Goal: Transaction & Acquisition: Purchase product/service

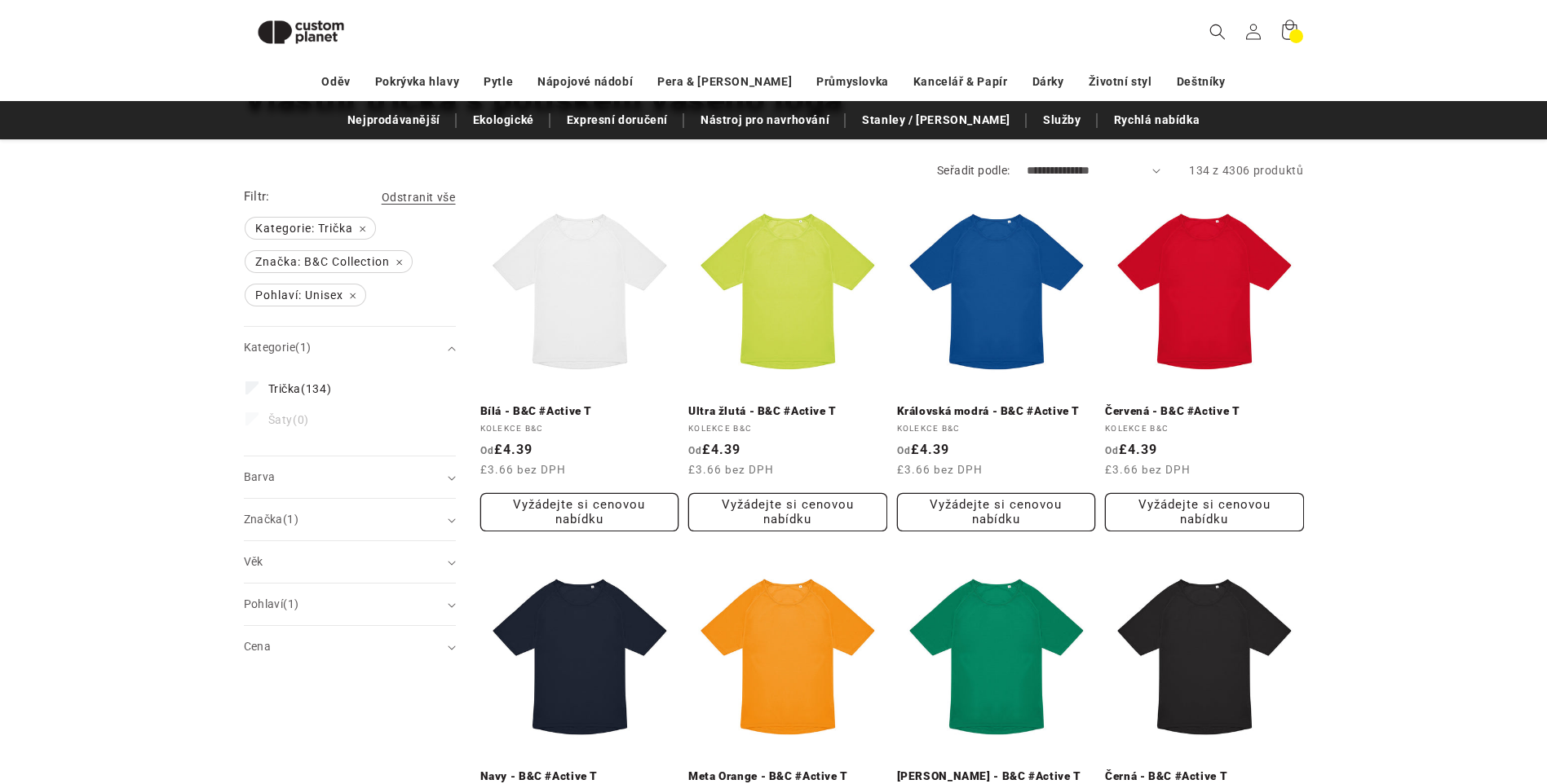
scroll to position [141, 0]
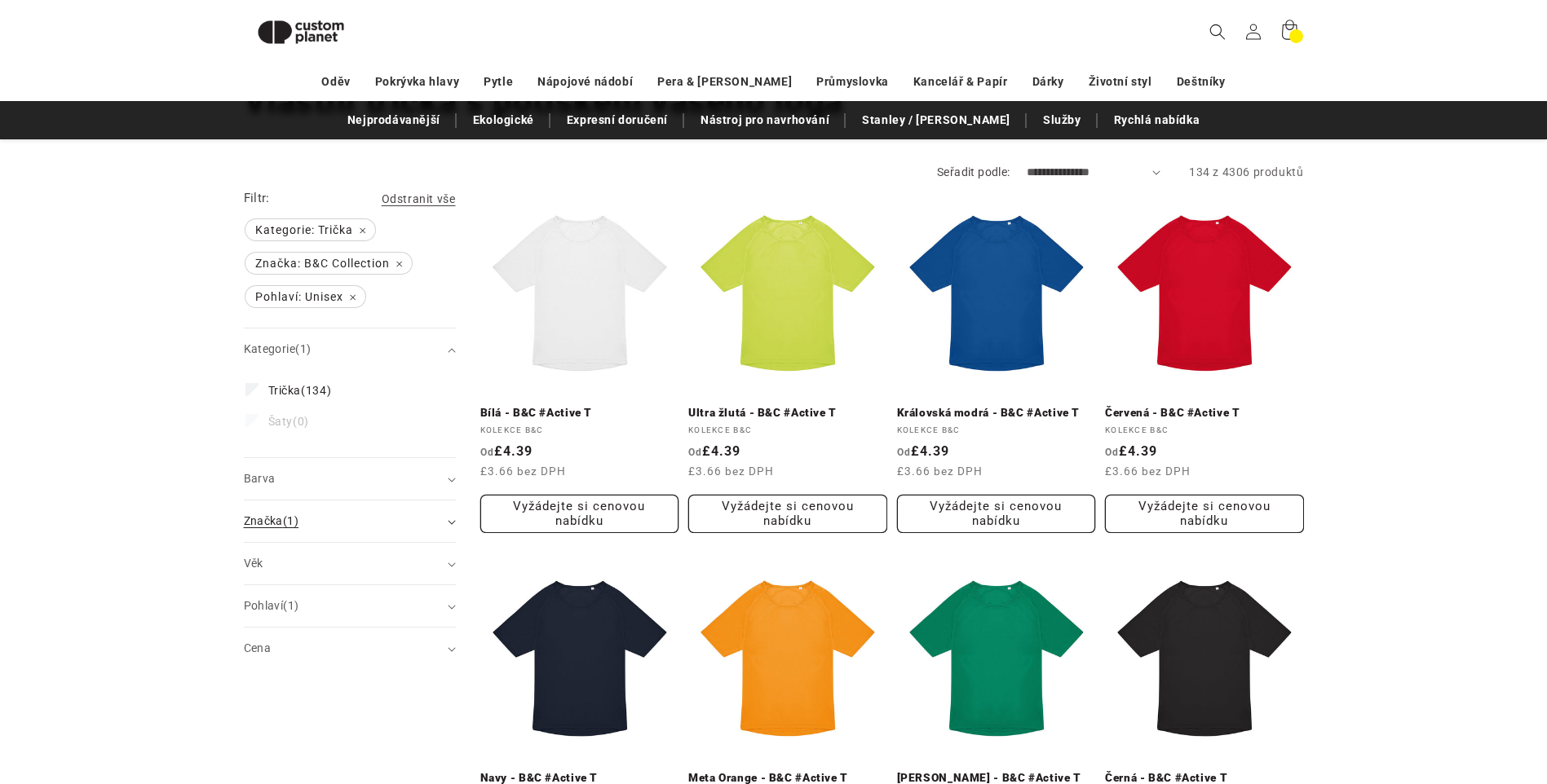
click at [357, 520] on div "Značka (1)" at bounding box center [343, 521] width 198 height 17
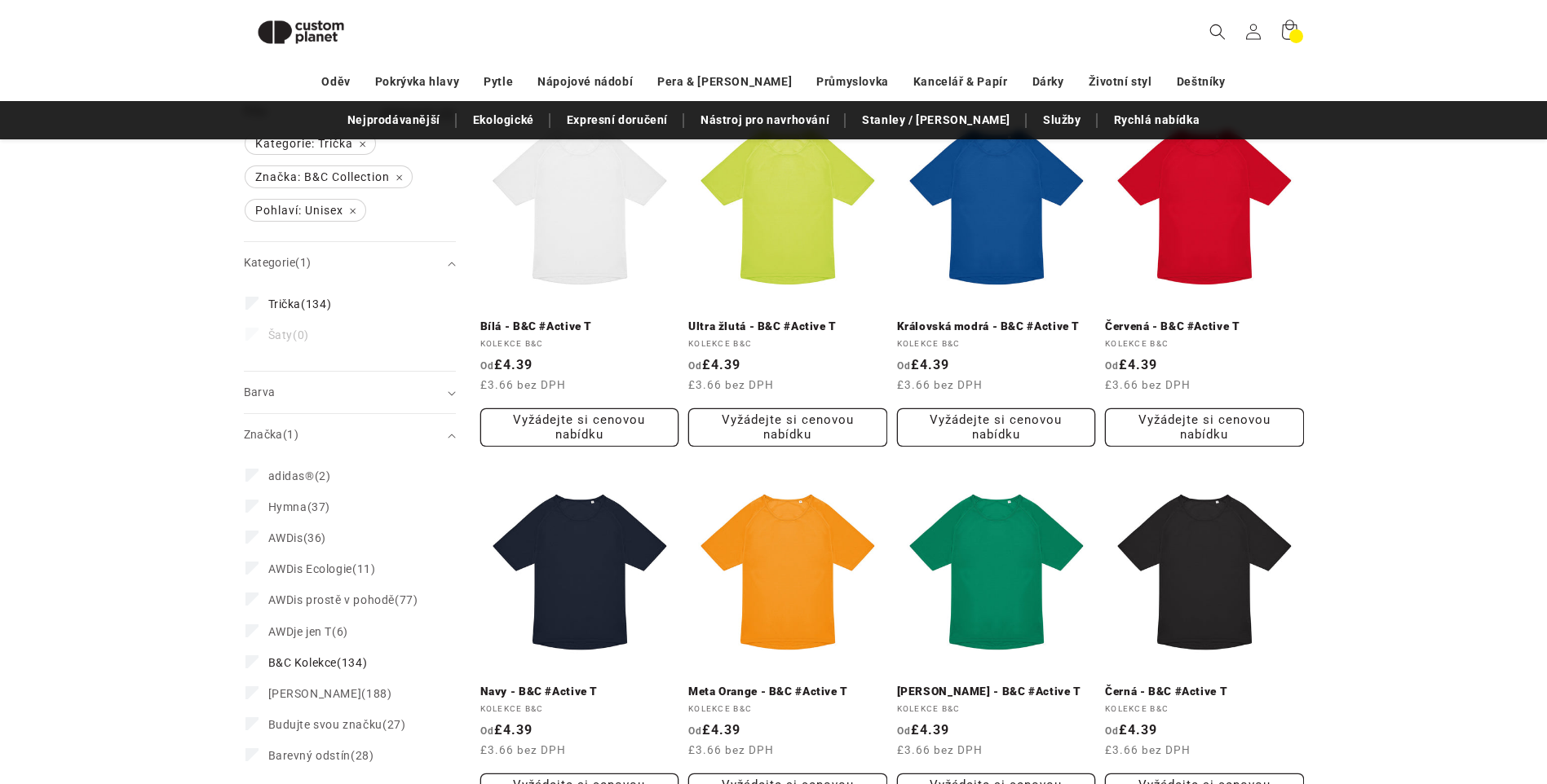
scroll to position [386, 0]
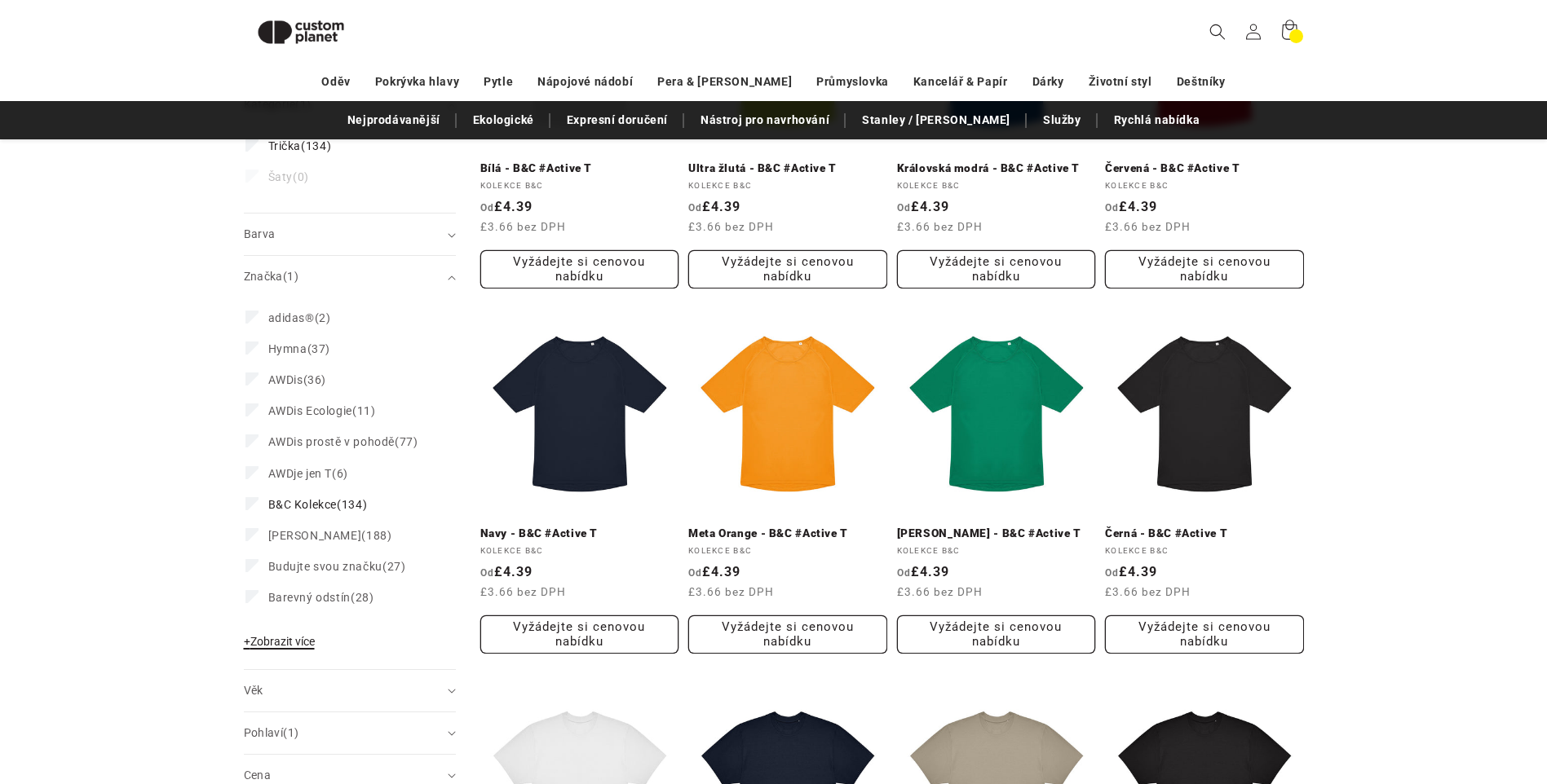
click at [294, 636] on span "+ Zobrazit více" at bounding box center [279, 641] width 71 height 13
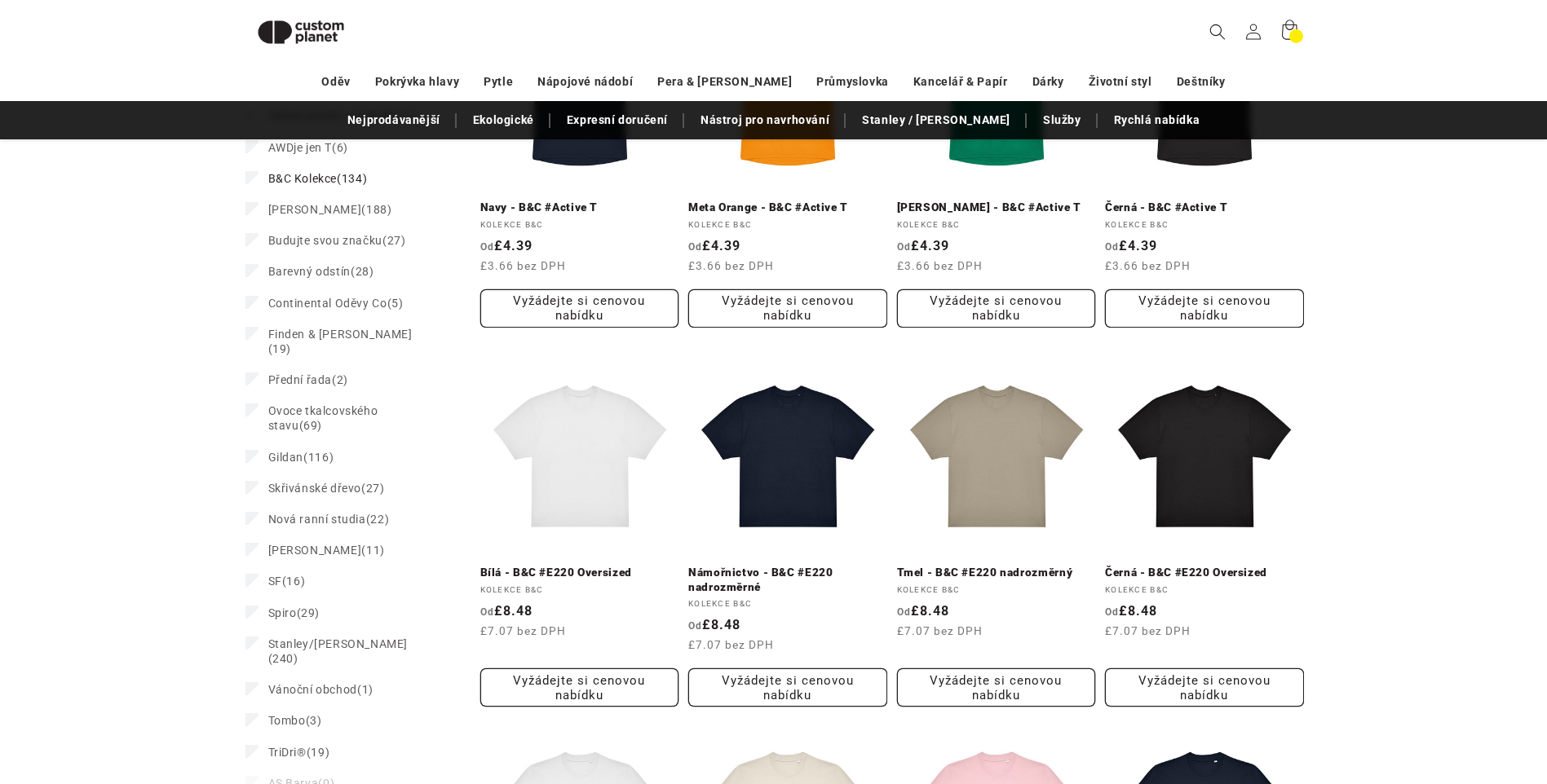
scroll to position [630, 0]
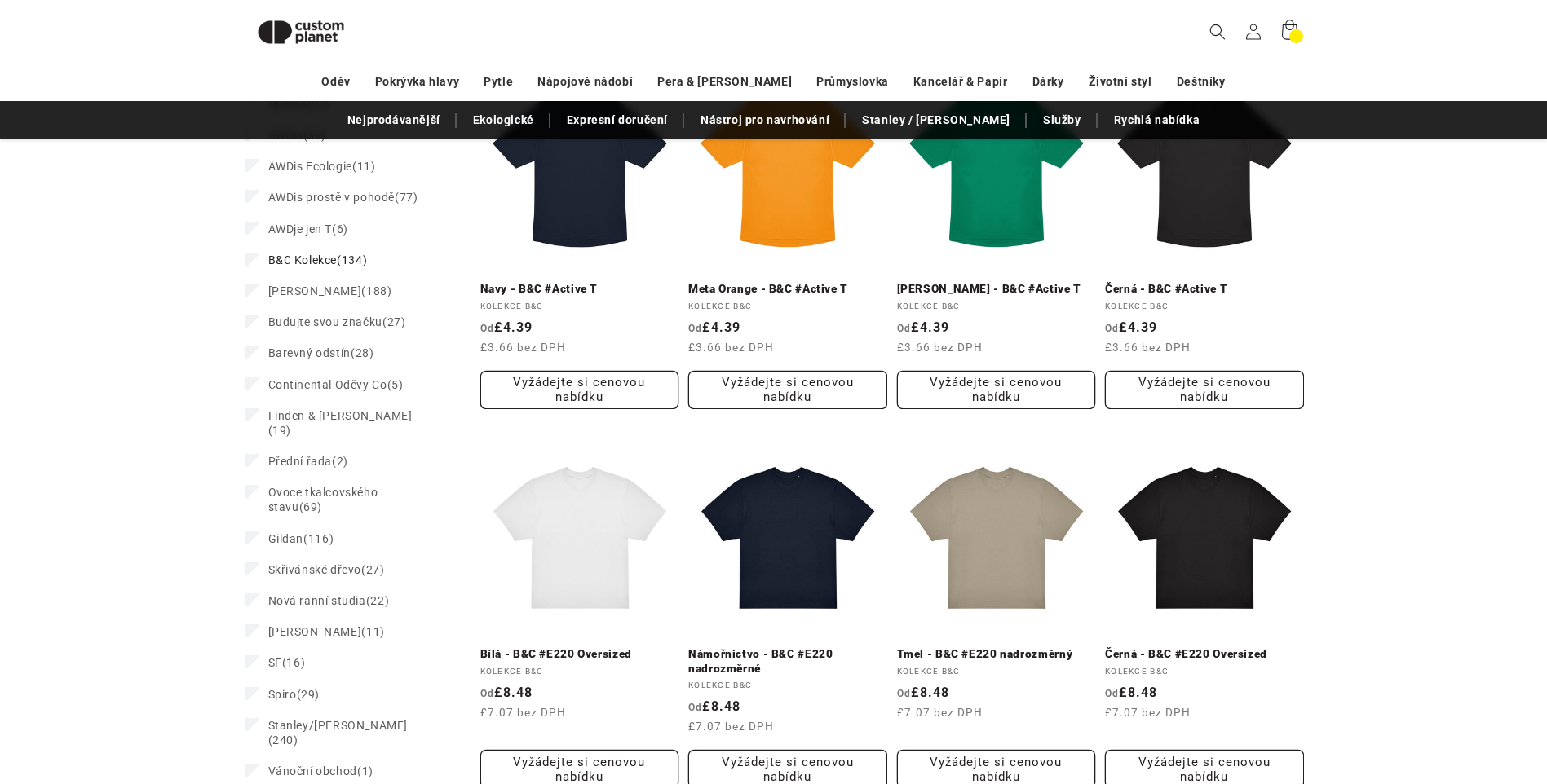
drag, startPoint x: 137, startPoint y: 528, endPoint x: 74, endPoint y: 588, distance: 87.0
click at [326, 485] on span "Ovoce tkalcovského stavu" at bounding box center [324, 499] width 110 height 27
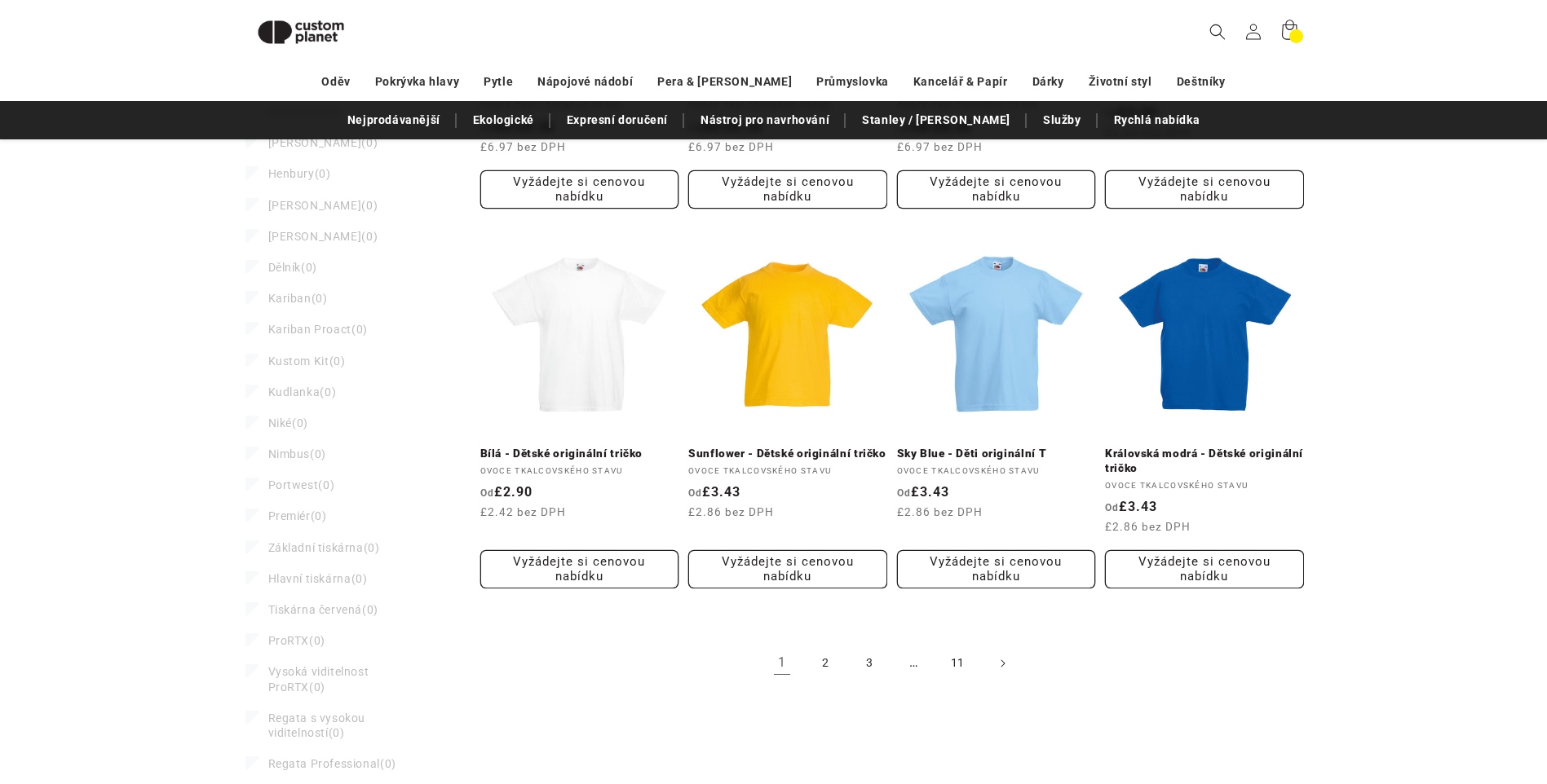
scroll to position [1641, 0]
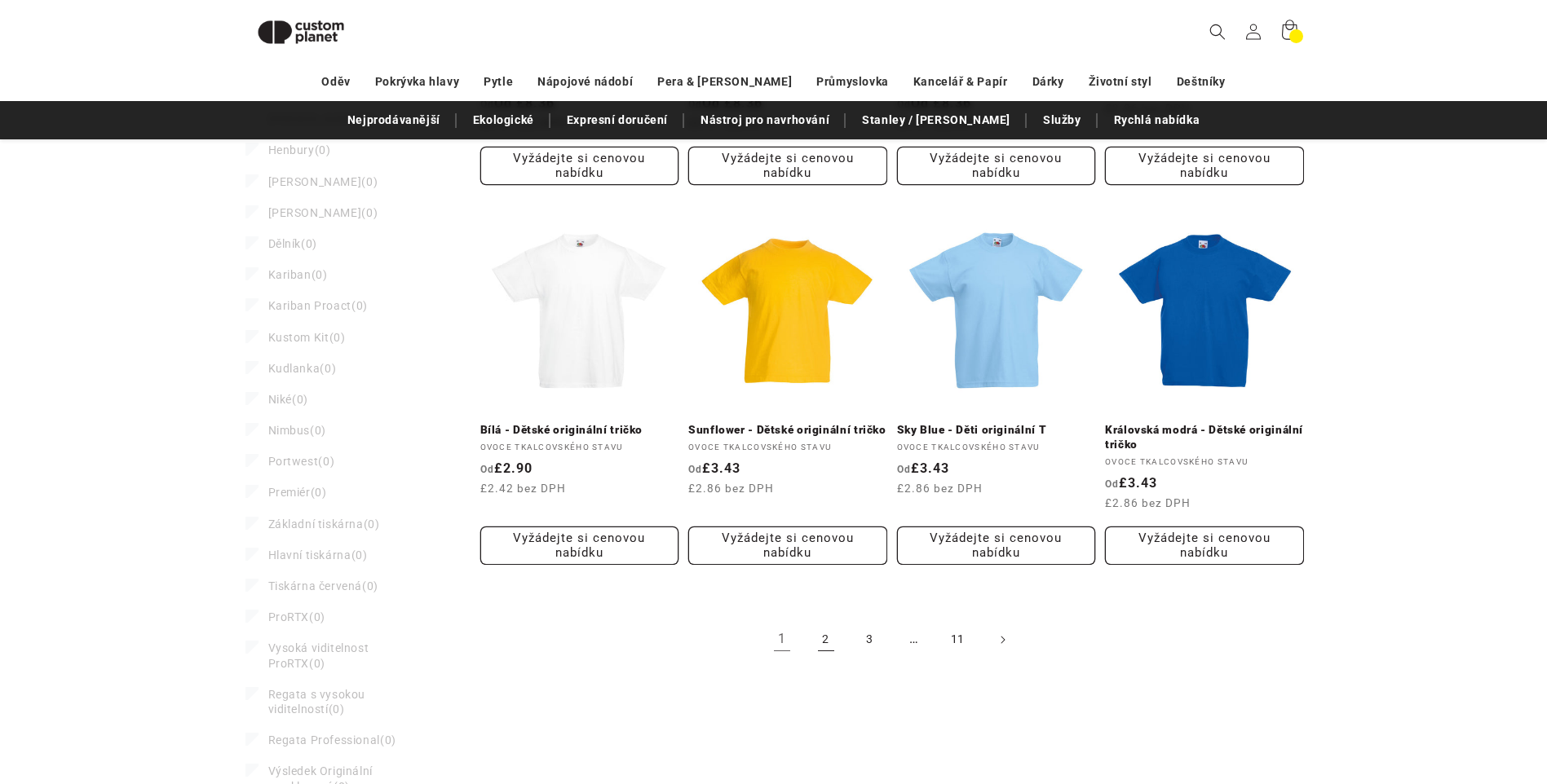
click at [830, 642] on link "2" at bounding box center [826, 639] width 36 height 36
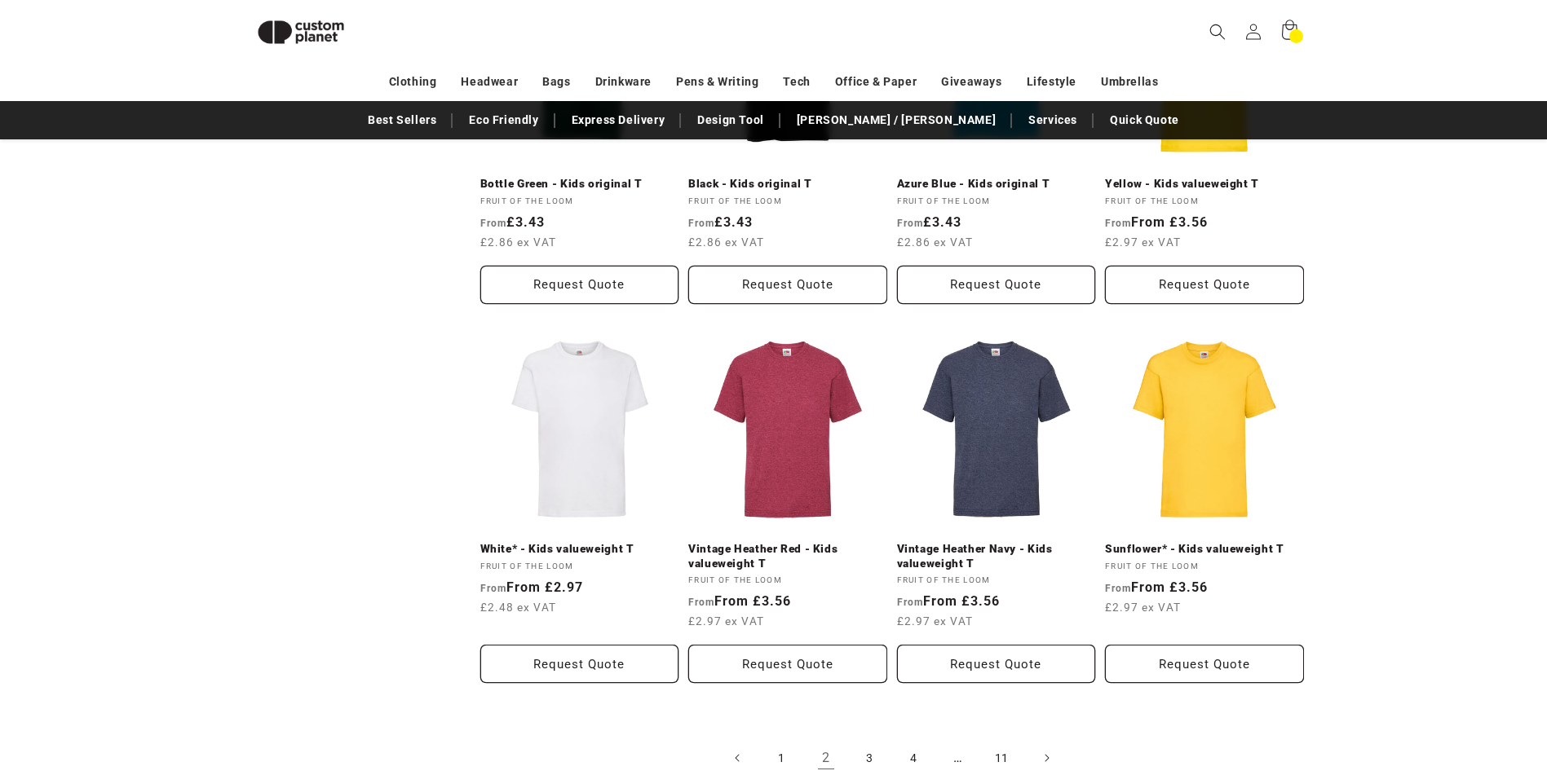
scroll to position [1585, 0]
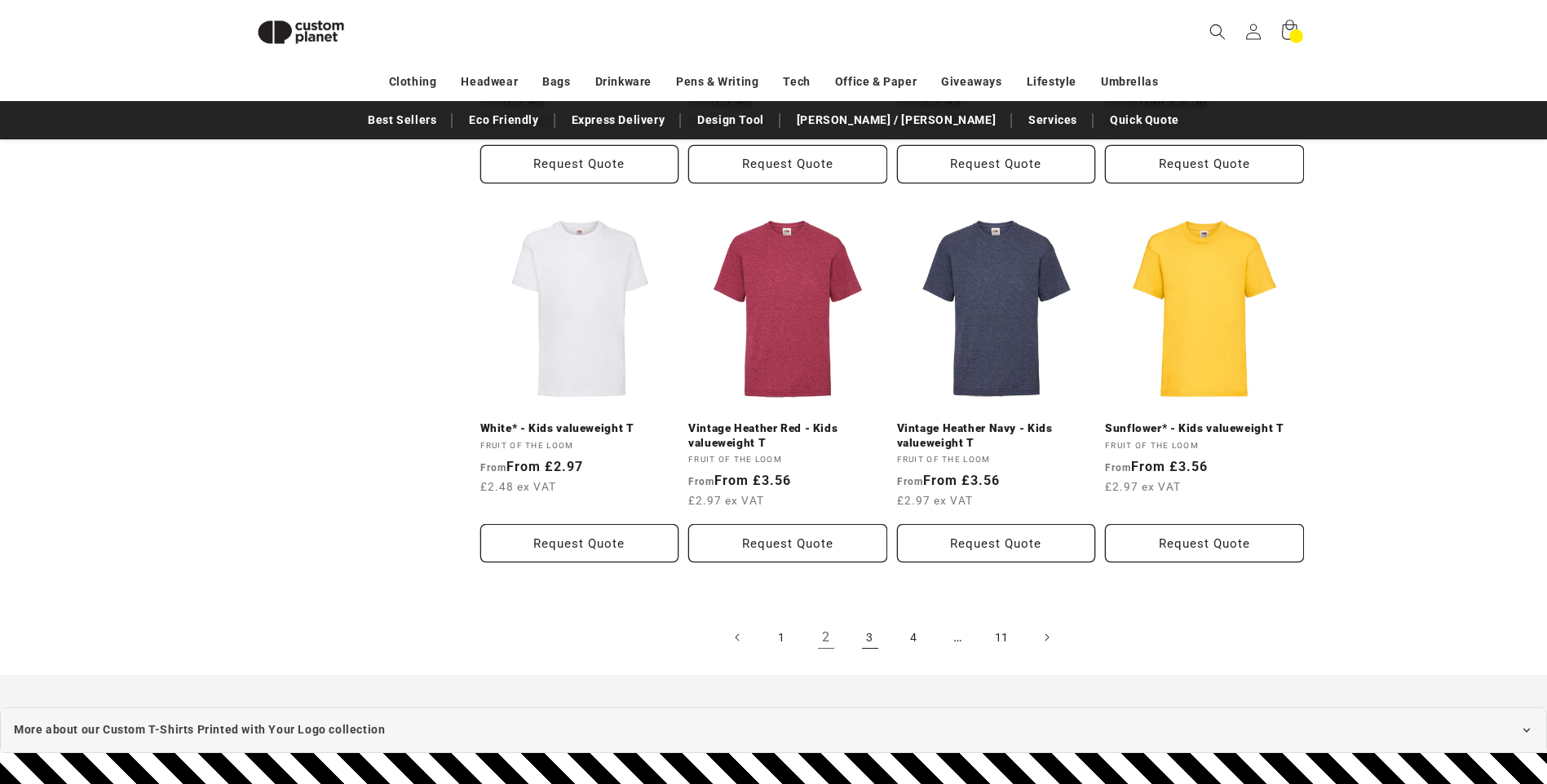
click at [874, 639] on link "3" at bounding box center [870, 637] width 36 height 36
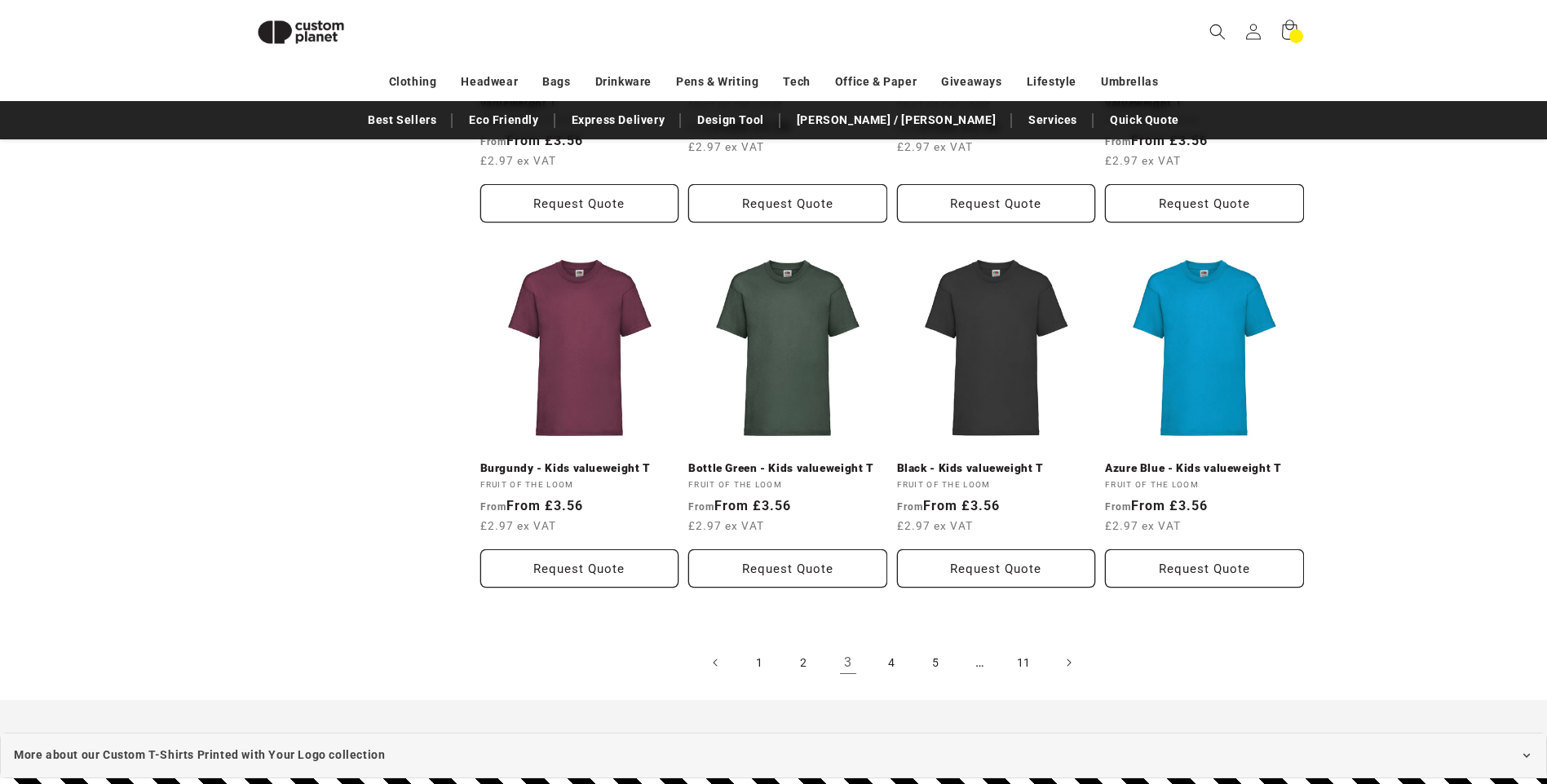
scroll to position [1689, 0]
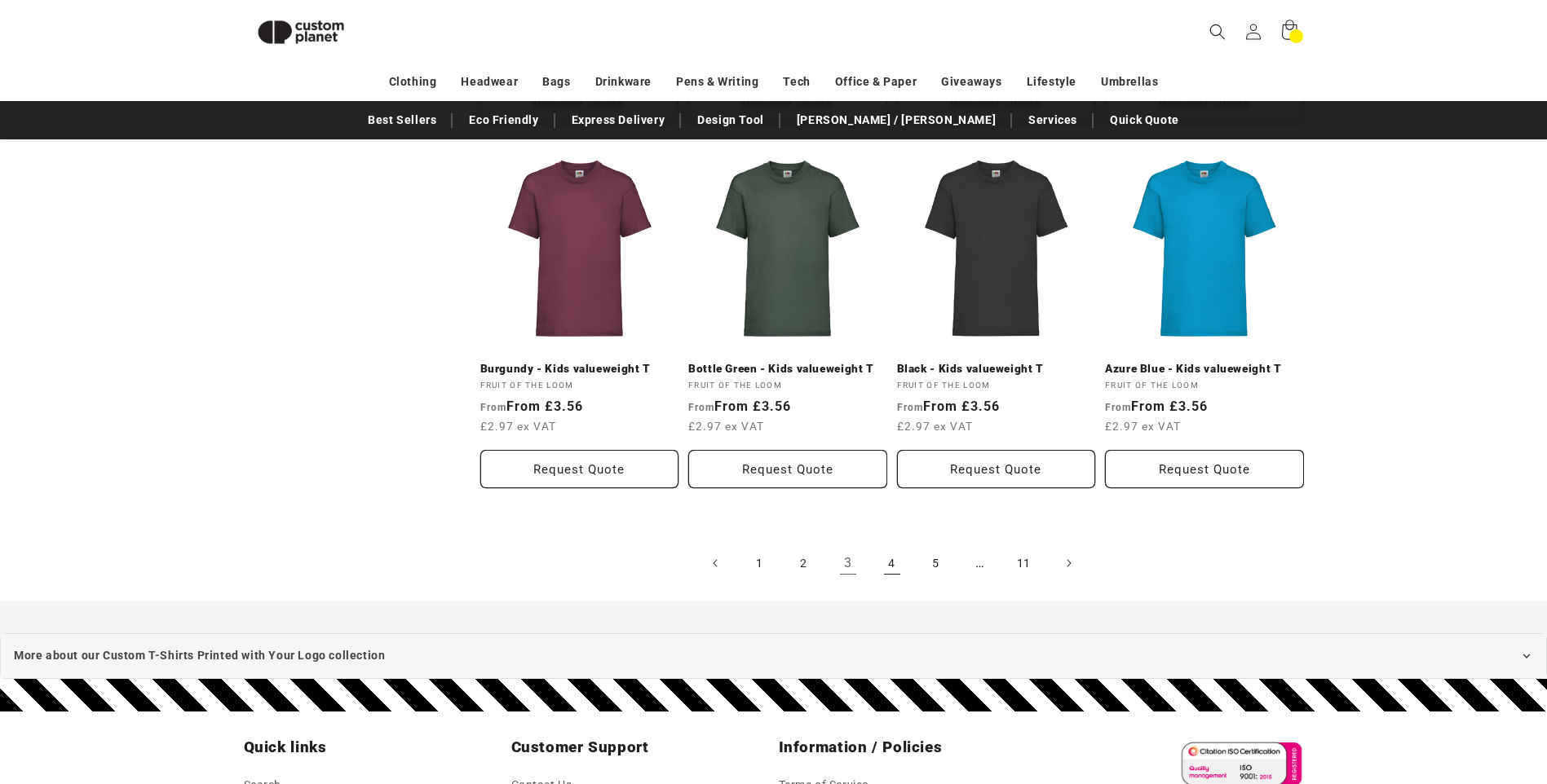
click at [889, 550] on link "4" at bounding box center [892, 562] width 36 height 36
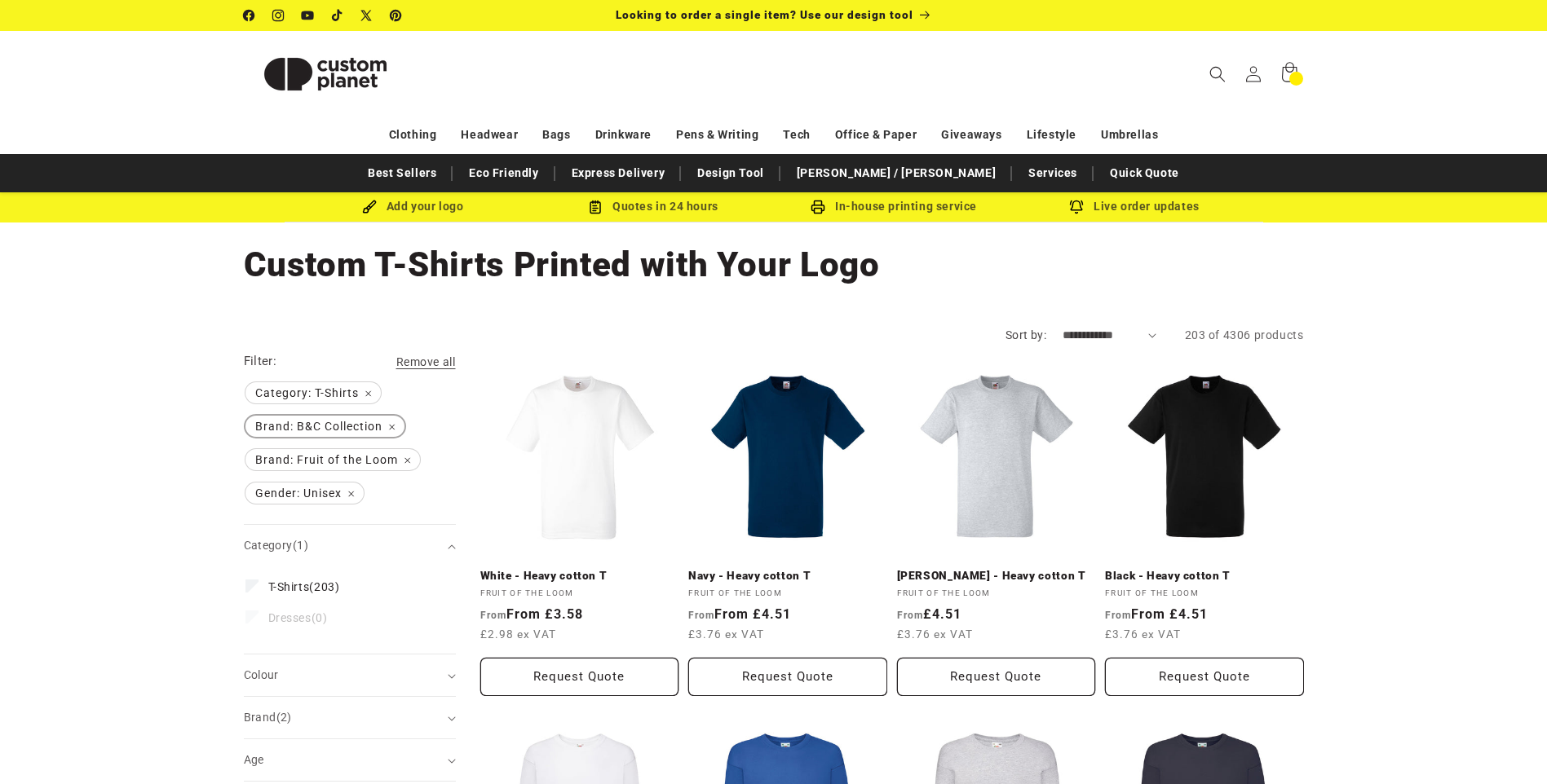
click at [393, 425] on span "Brand: B&C Collection Remove filter" at bounding box center [324, 426] width 159 height 21
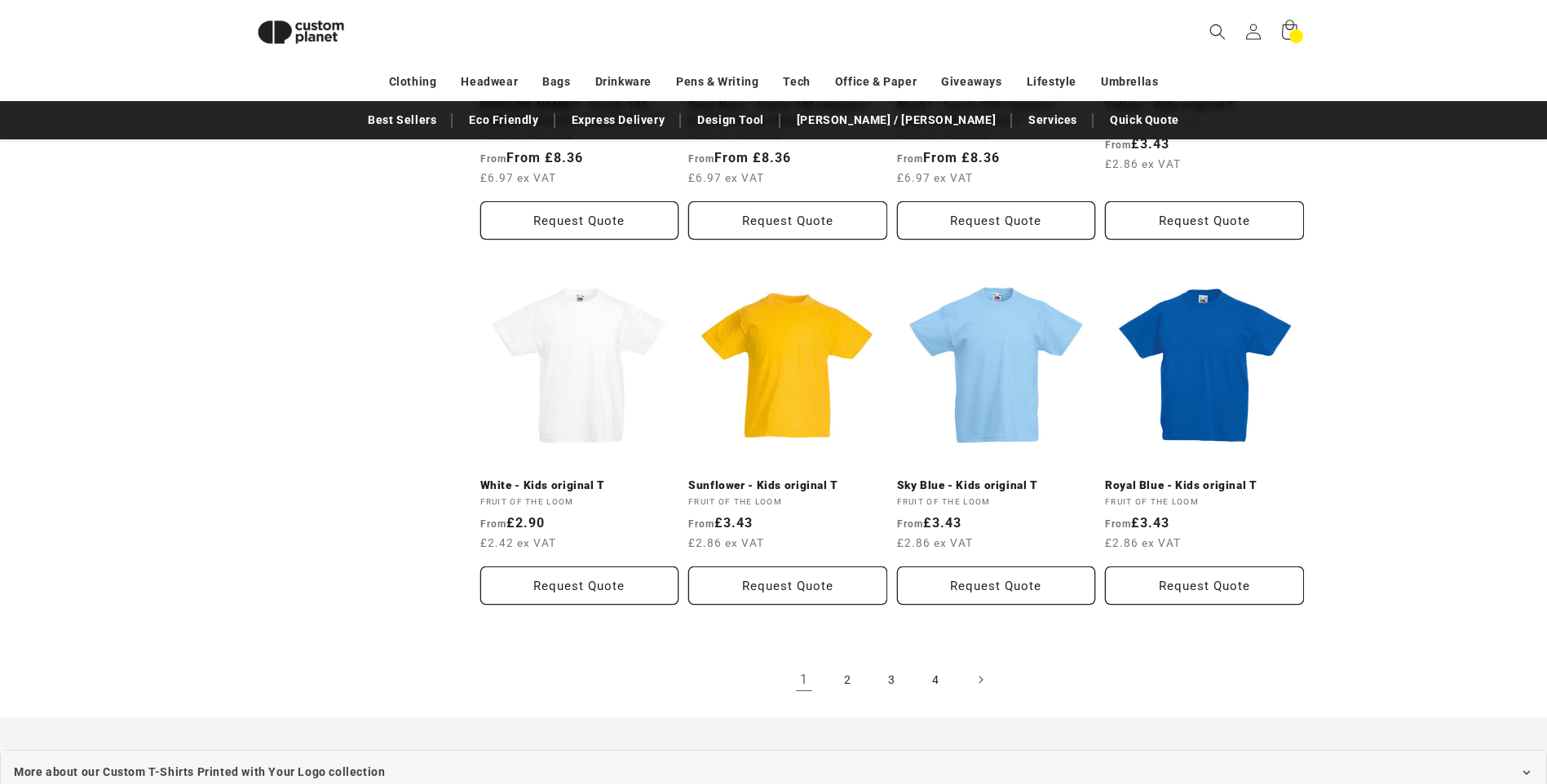
scroll to position [1611, 0]
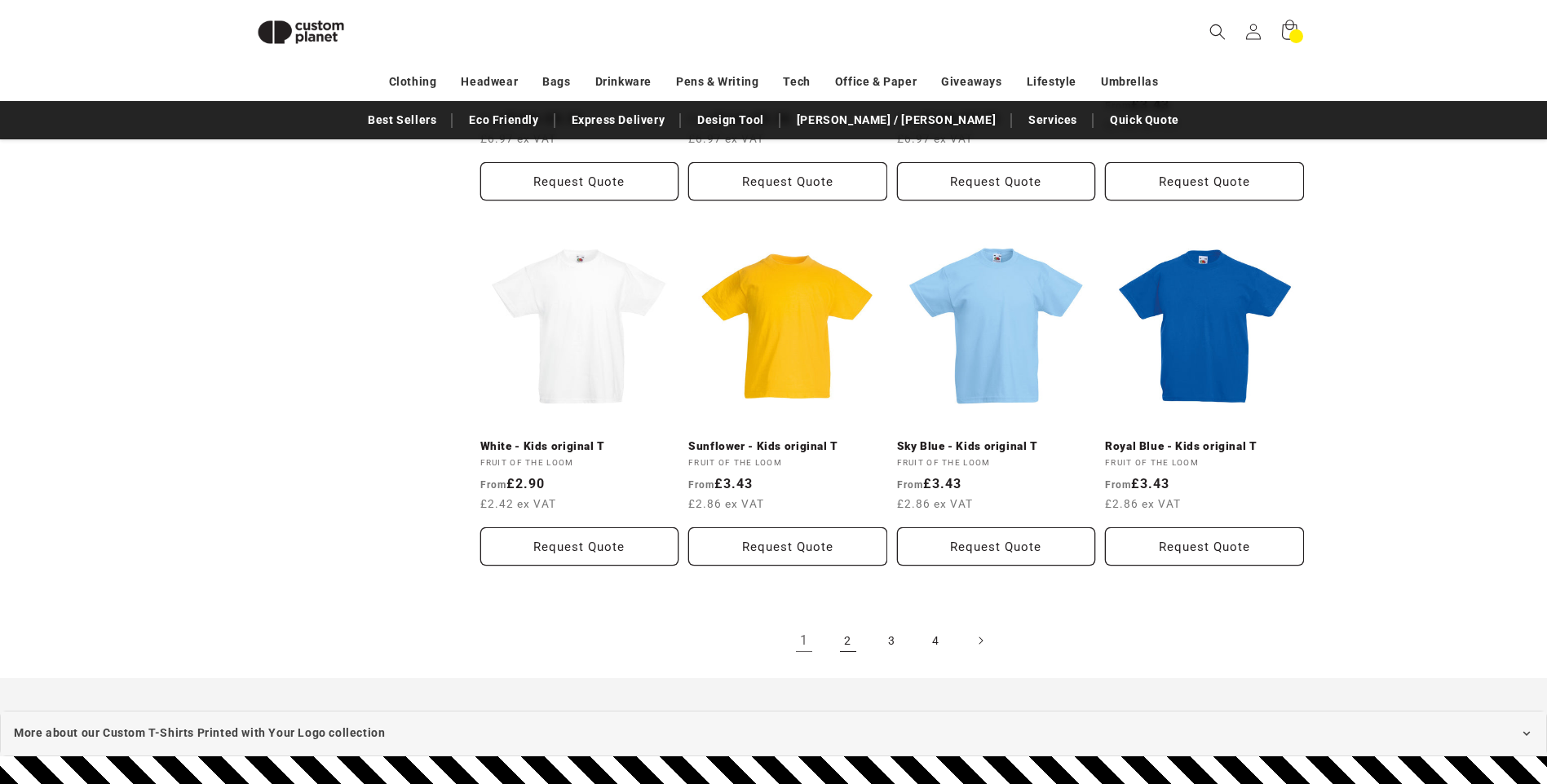
click at [848, 627] on link "2" at bounding box center [848, 640] width 36 height 36
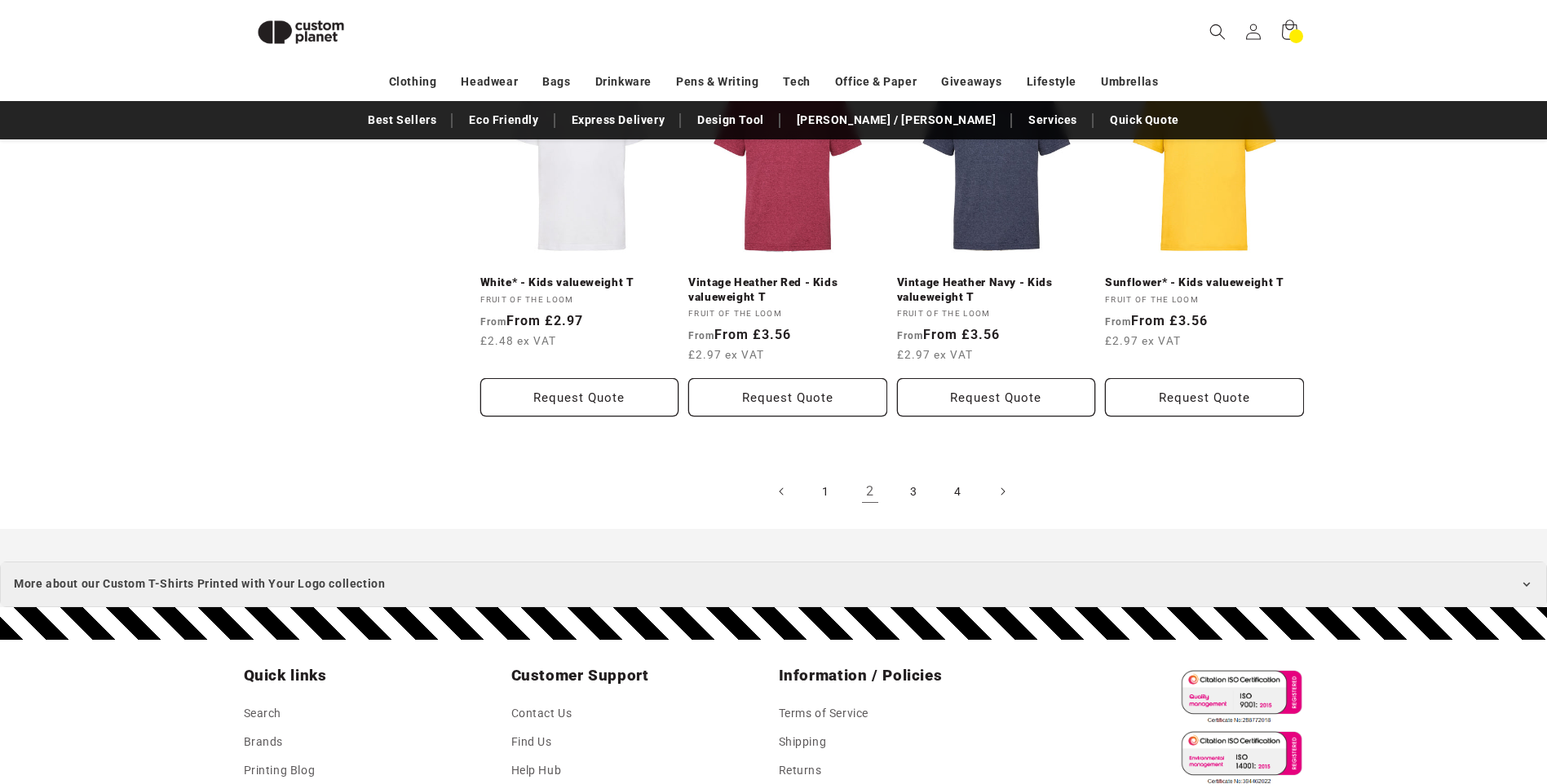
scroll to position [1771, 0]
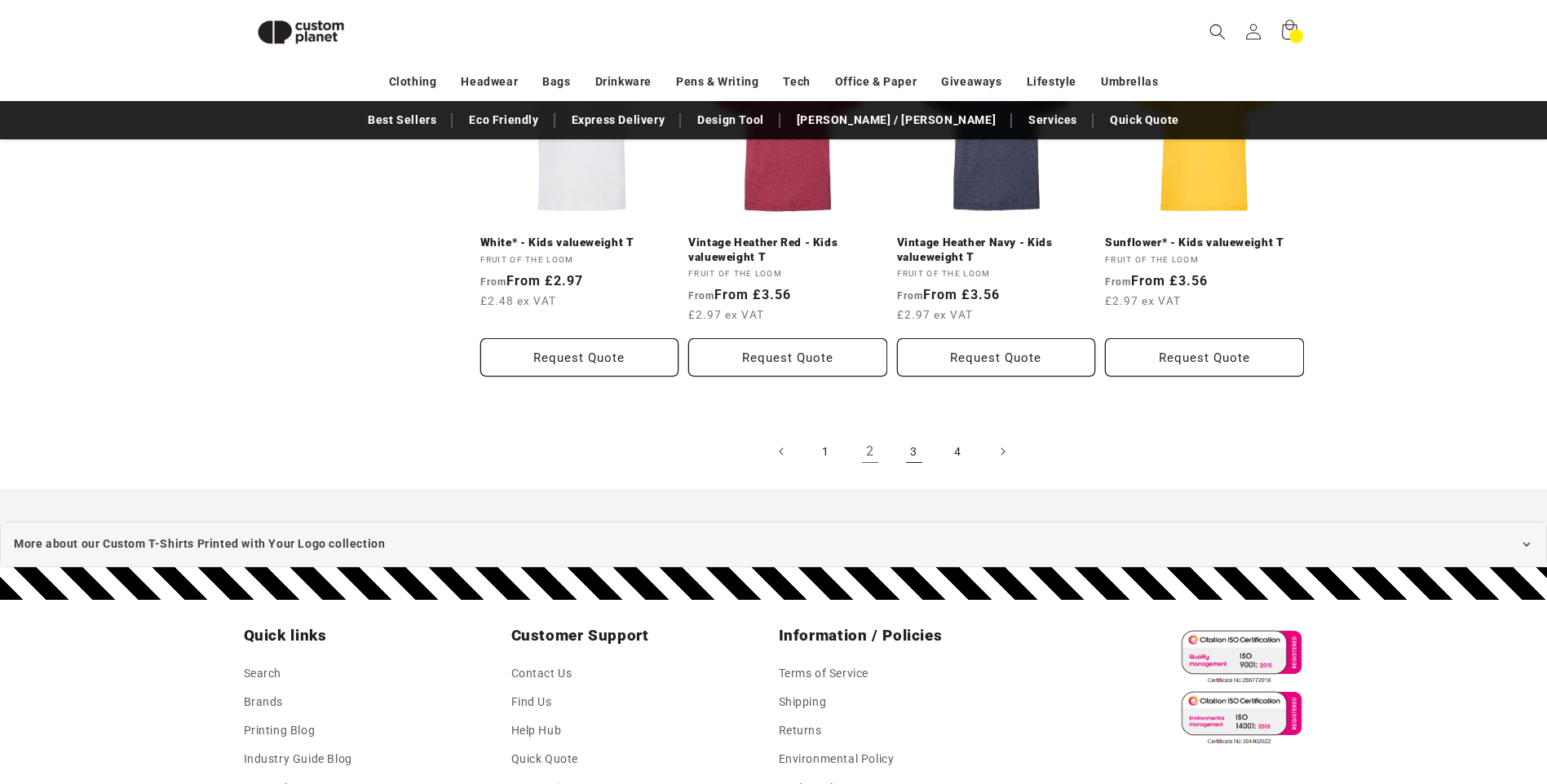
click at [916, 449] on link "3" at bounding box center [914, 451] width 36 height 36
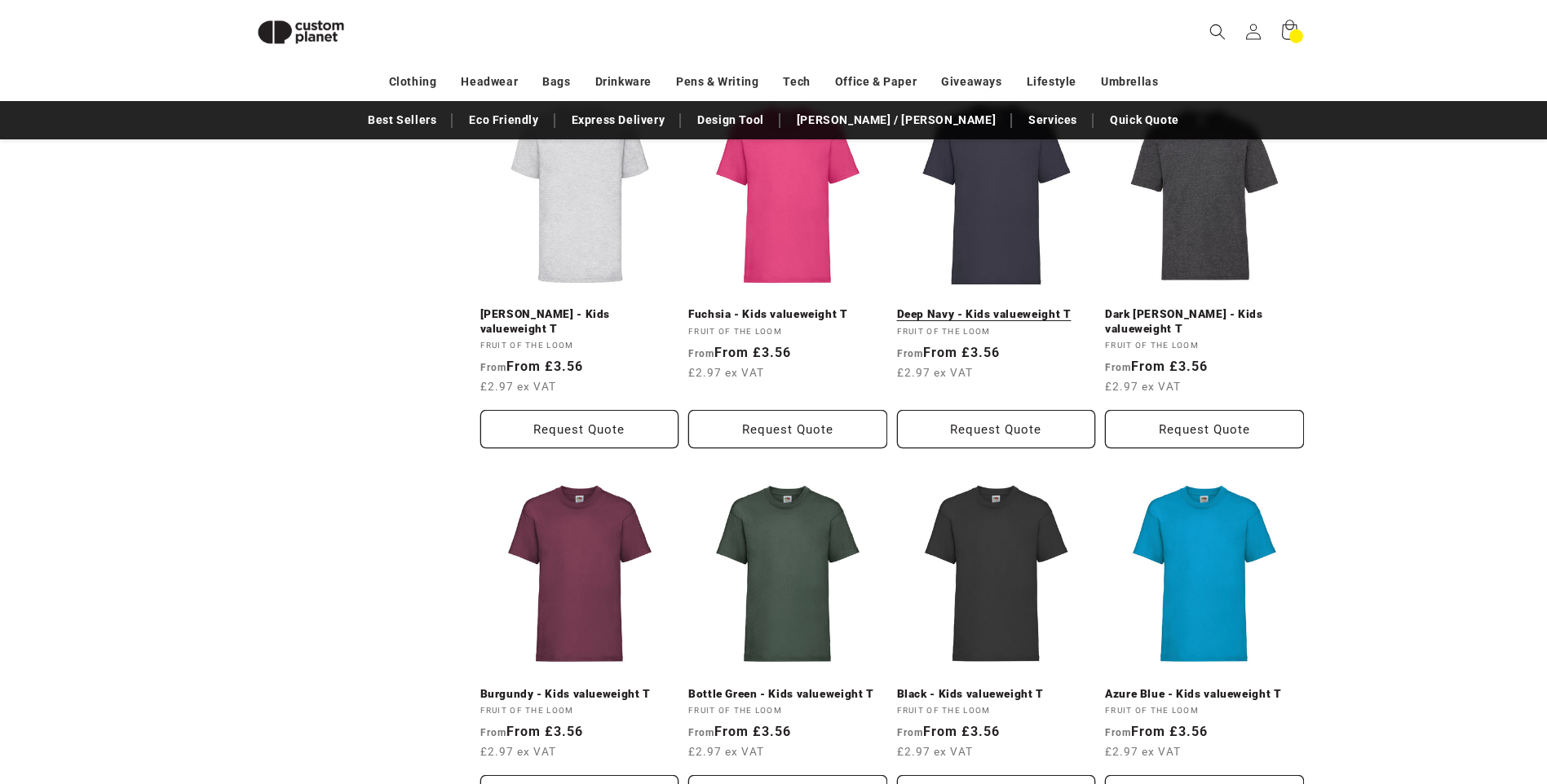
scroll to position [1607, 0]
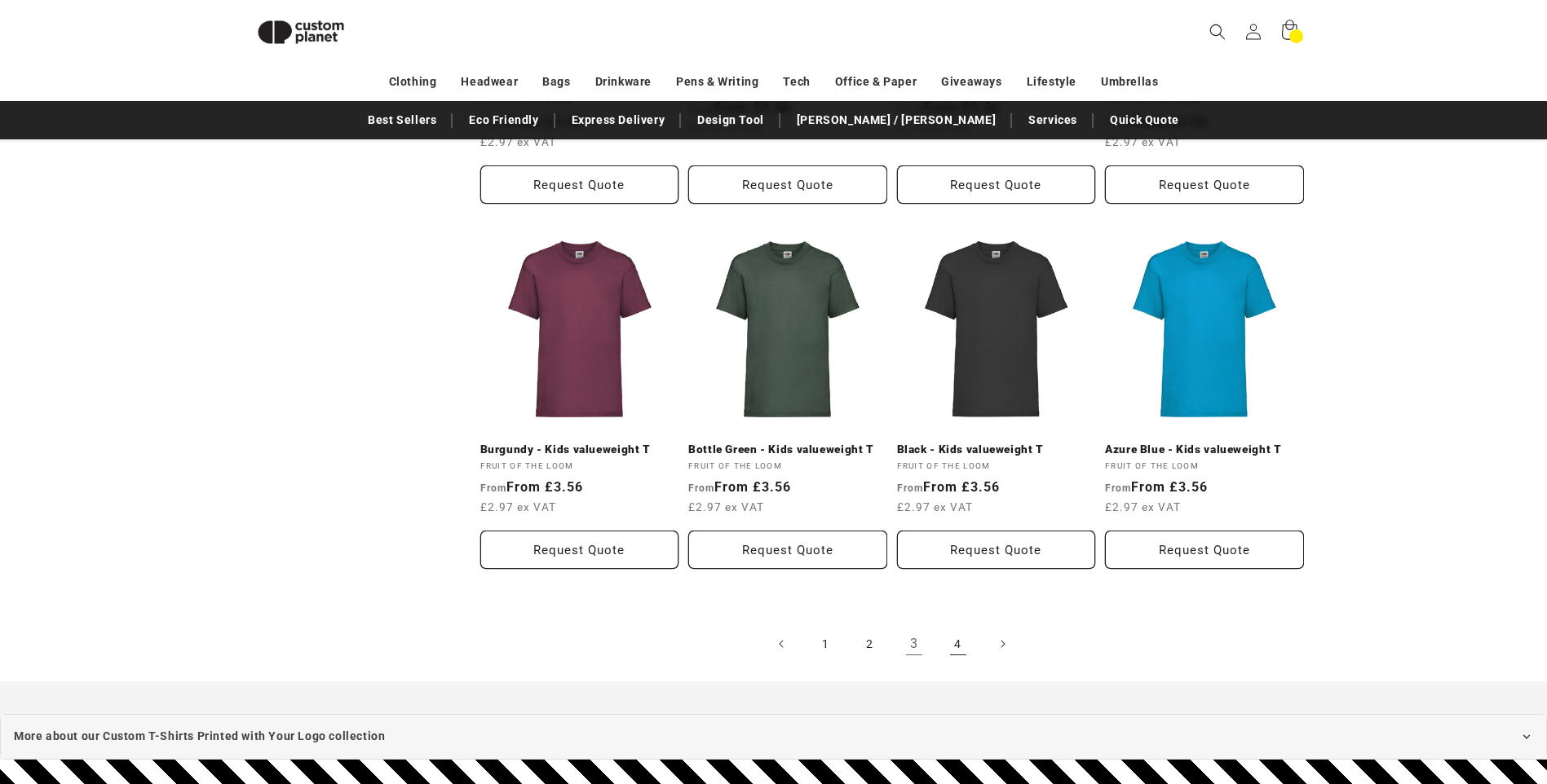
click at [960, 629] on link "4" at bounding box center [958, 643] width 36 height 36
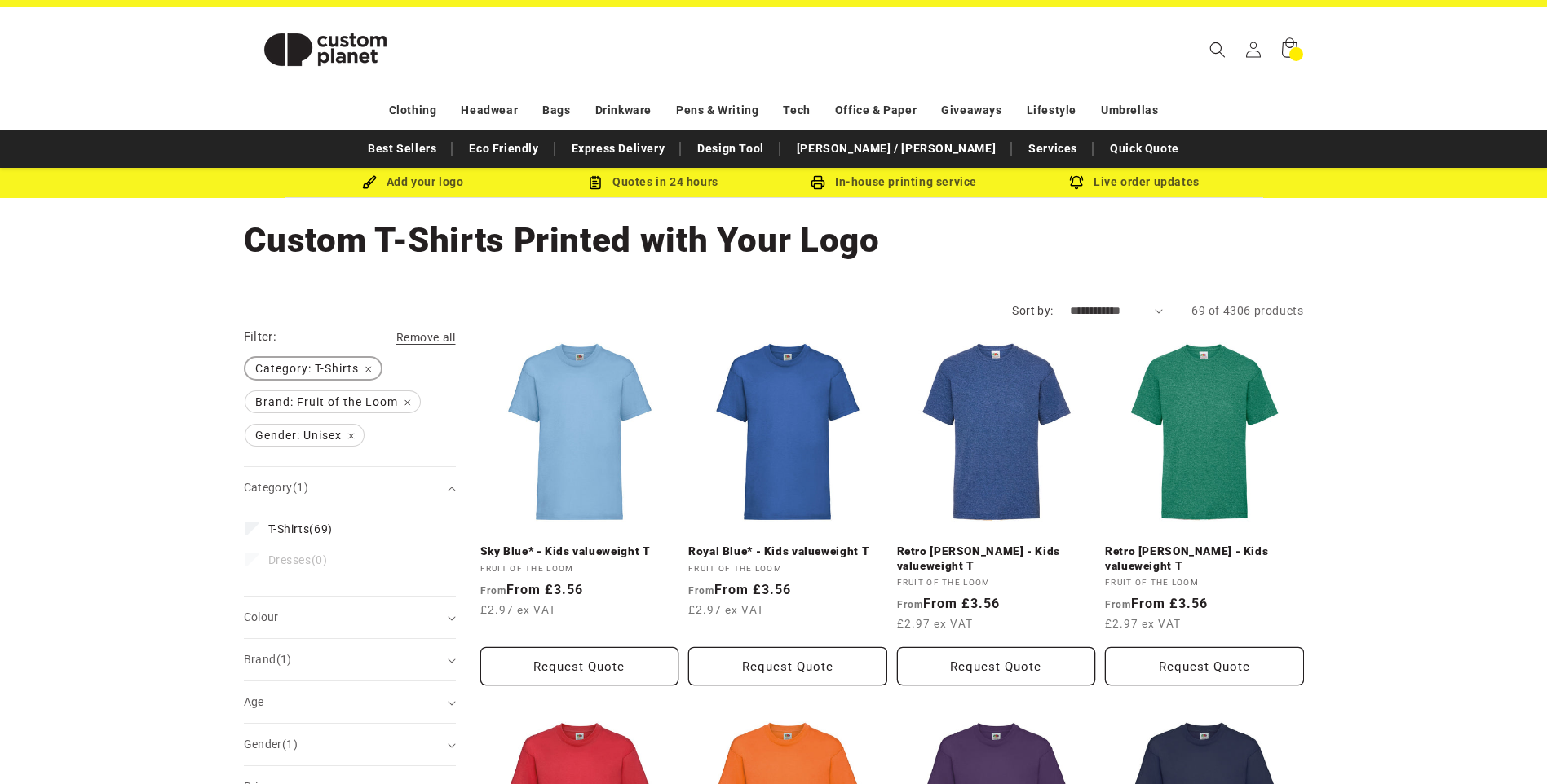
scroll to position [0, 0]
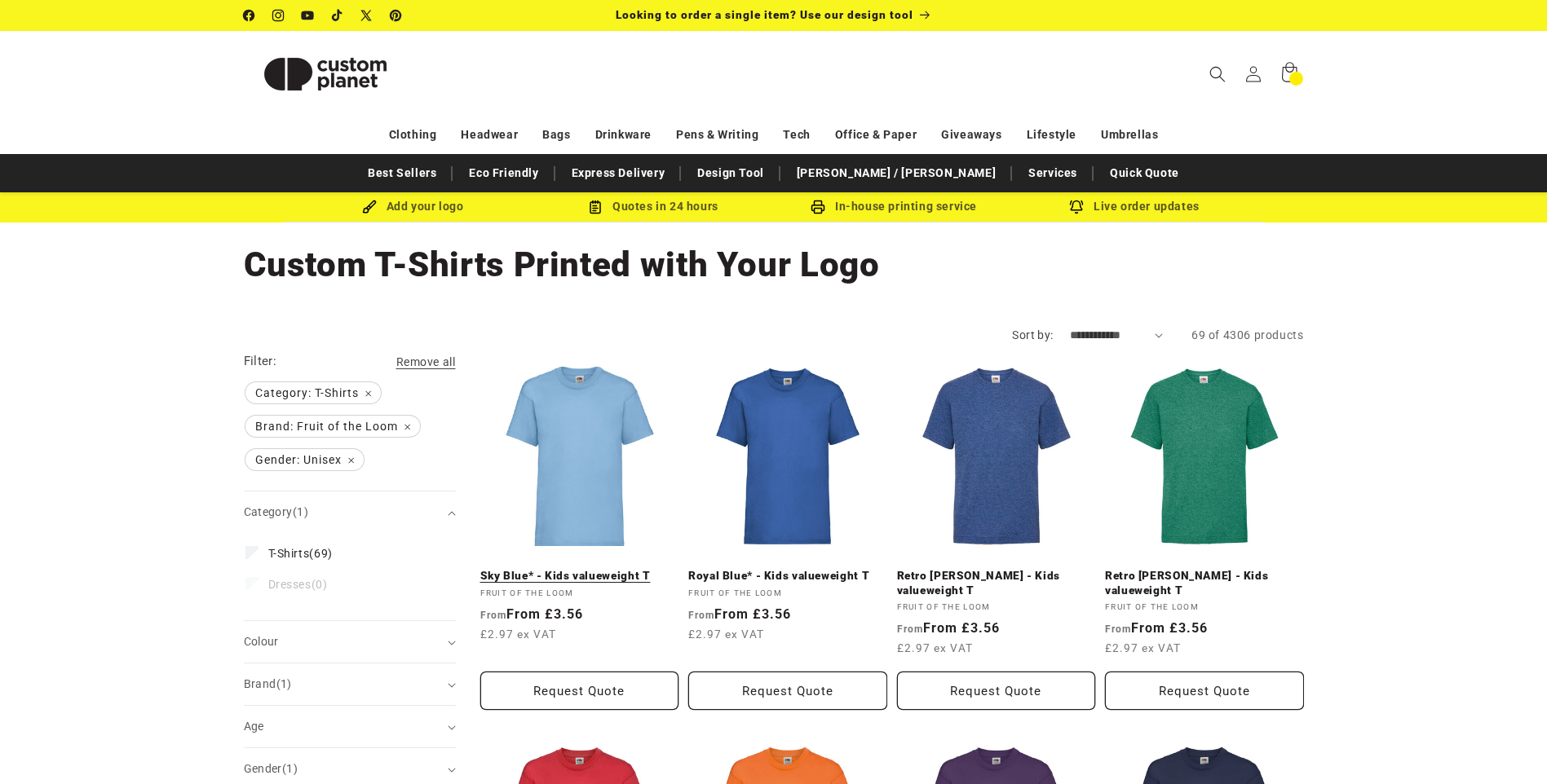
click at [585, 569] on link "Sky Blue* - Kids valueweight T" at bounding box center [579, 576] width 199 height 15
click at [406, 429] on span "Brand: Fruit of the Loom Remove filter" at bounding box center [333, 426] width 174 height 21
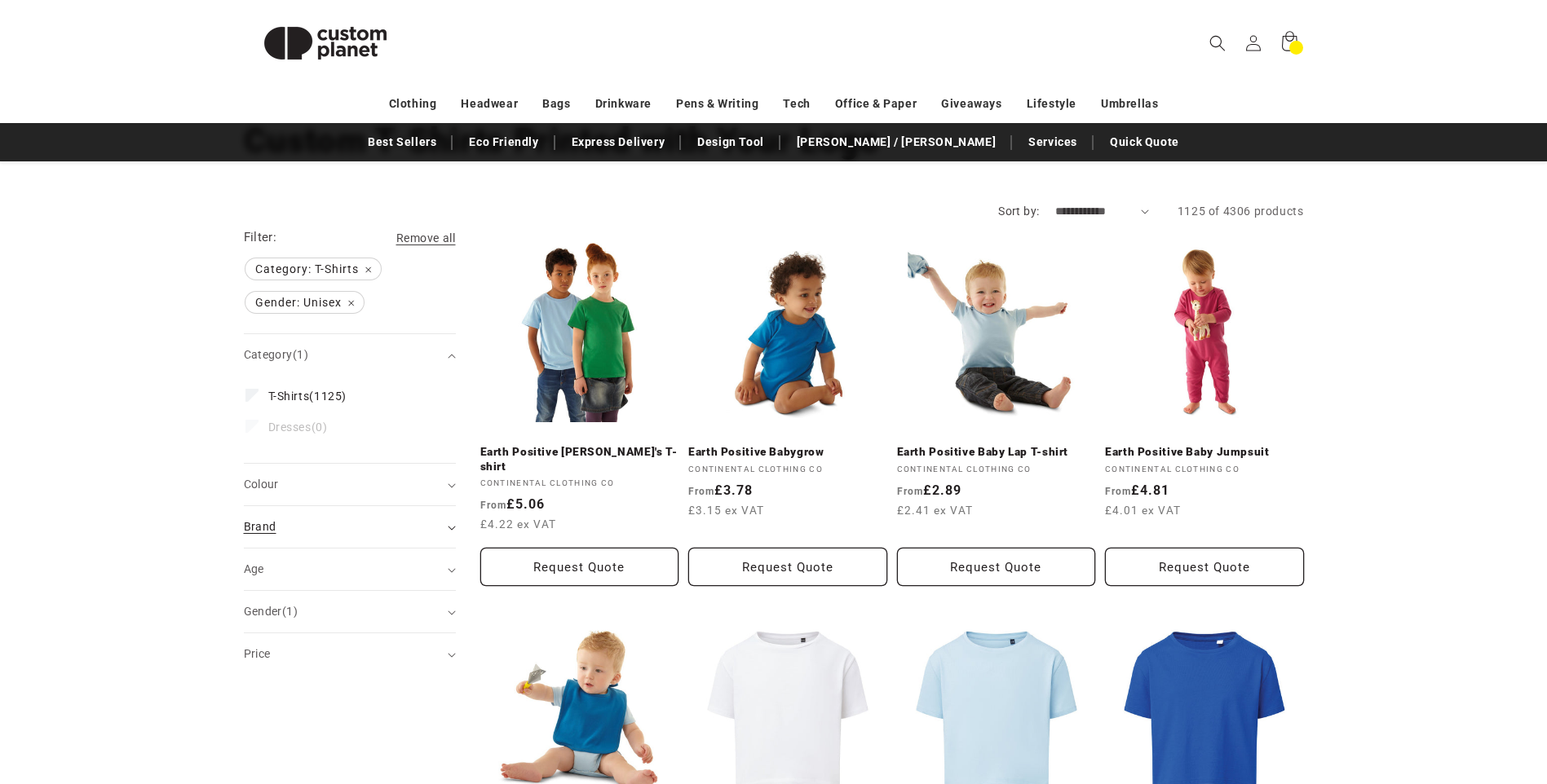
scroll to position [163, 0]
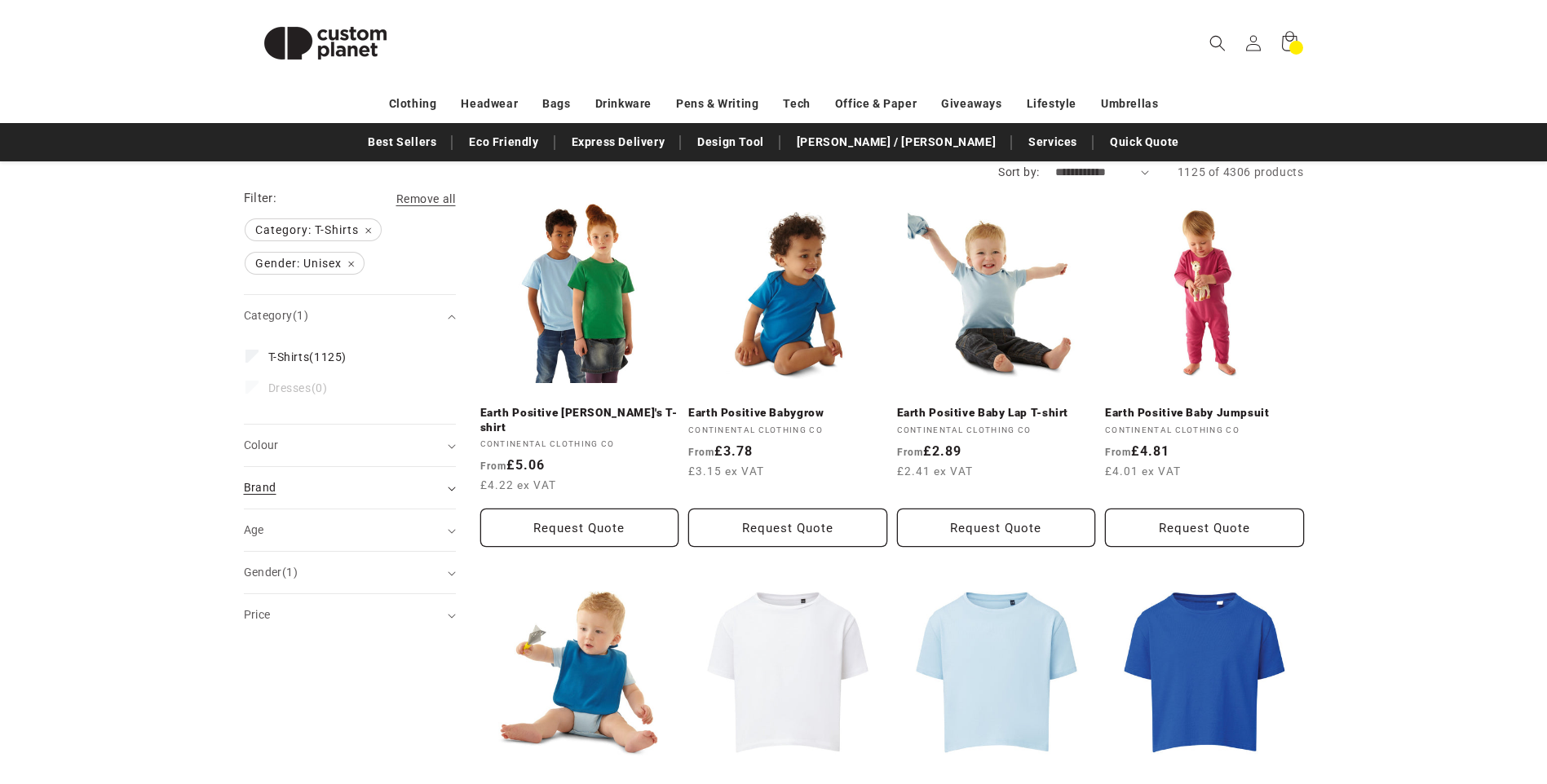
click at [278, 494] on div "Brand (0)" at bounding box center [343, 487] width 198 height 17
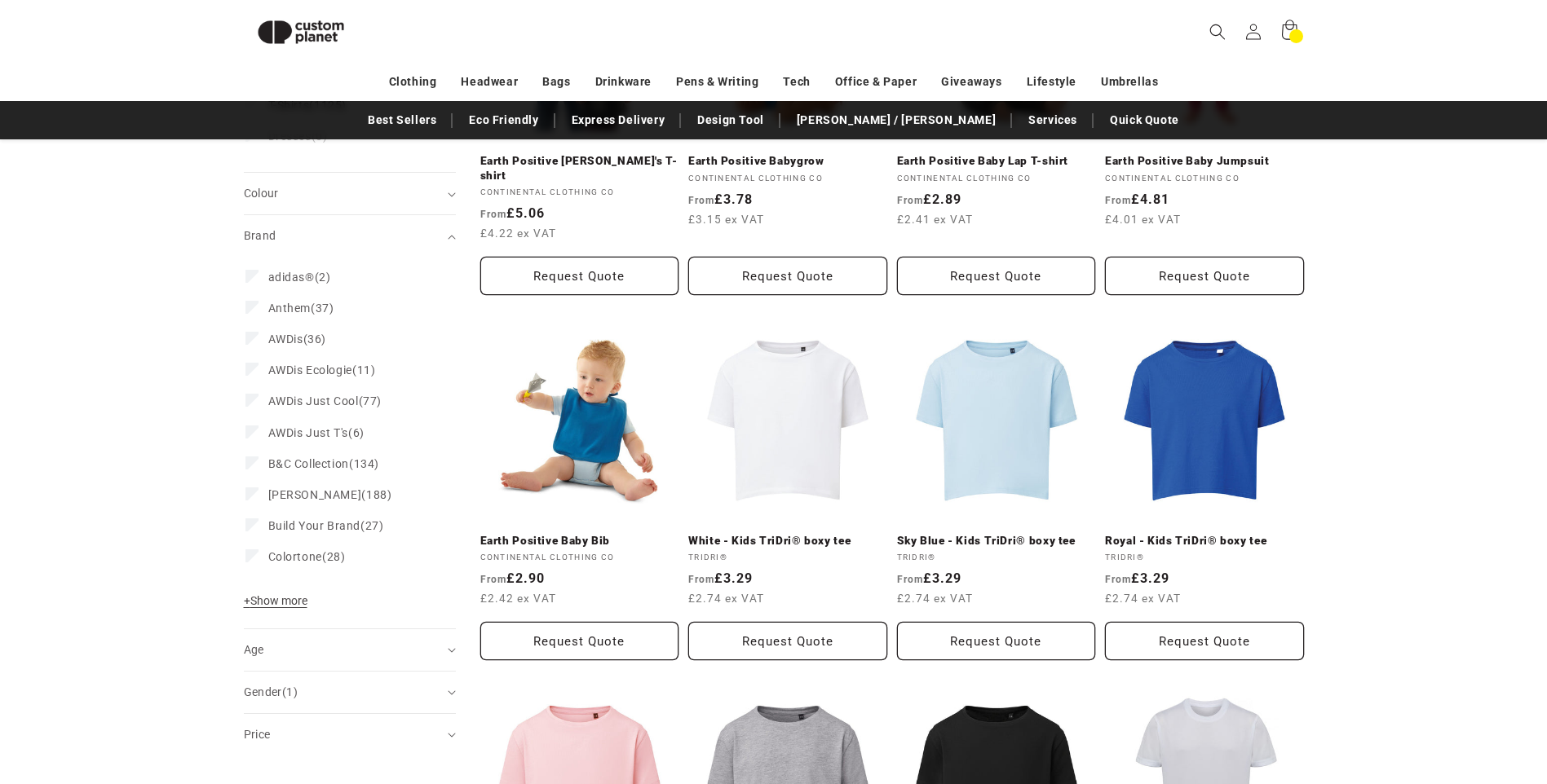
scroll to position [387, 0]
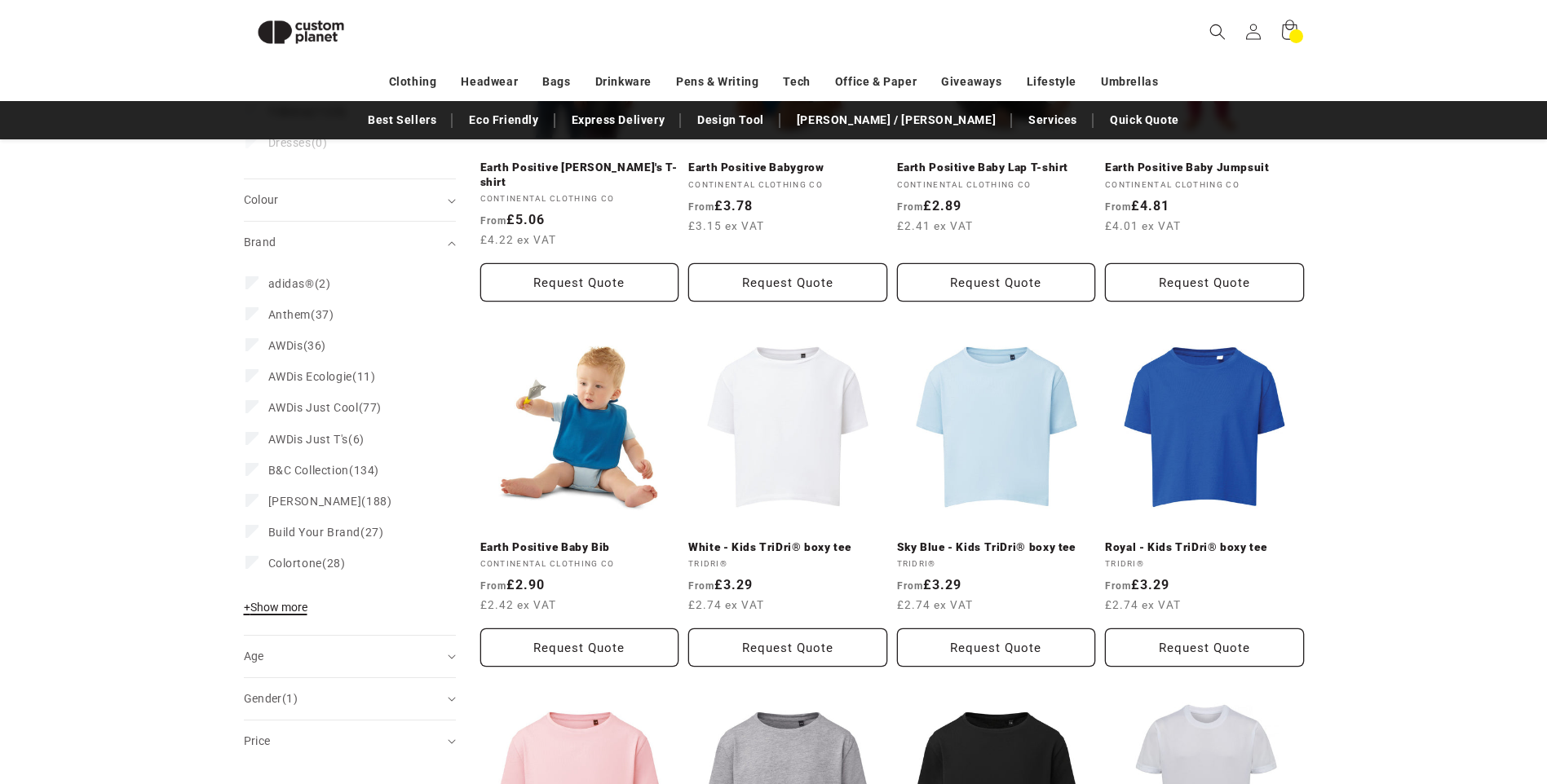
click at [298, 609] on span "+ Show more" at bounding box center [275, 607] width 63 height 13
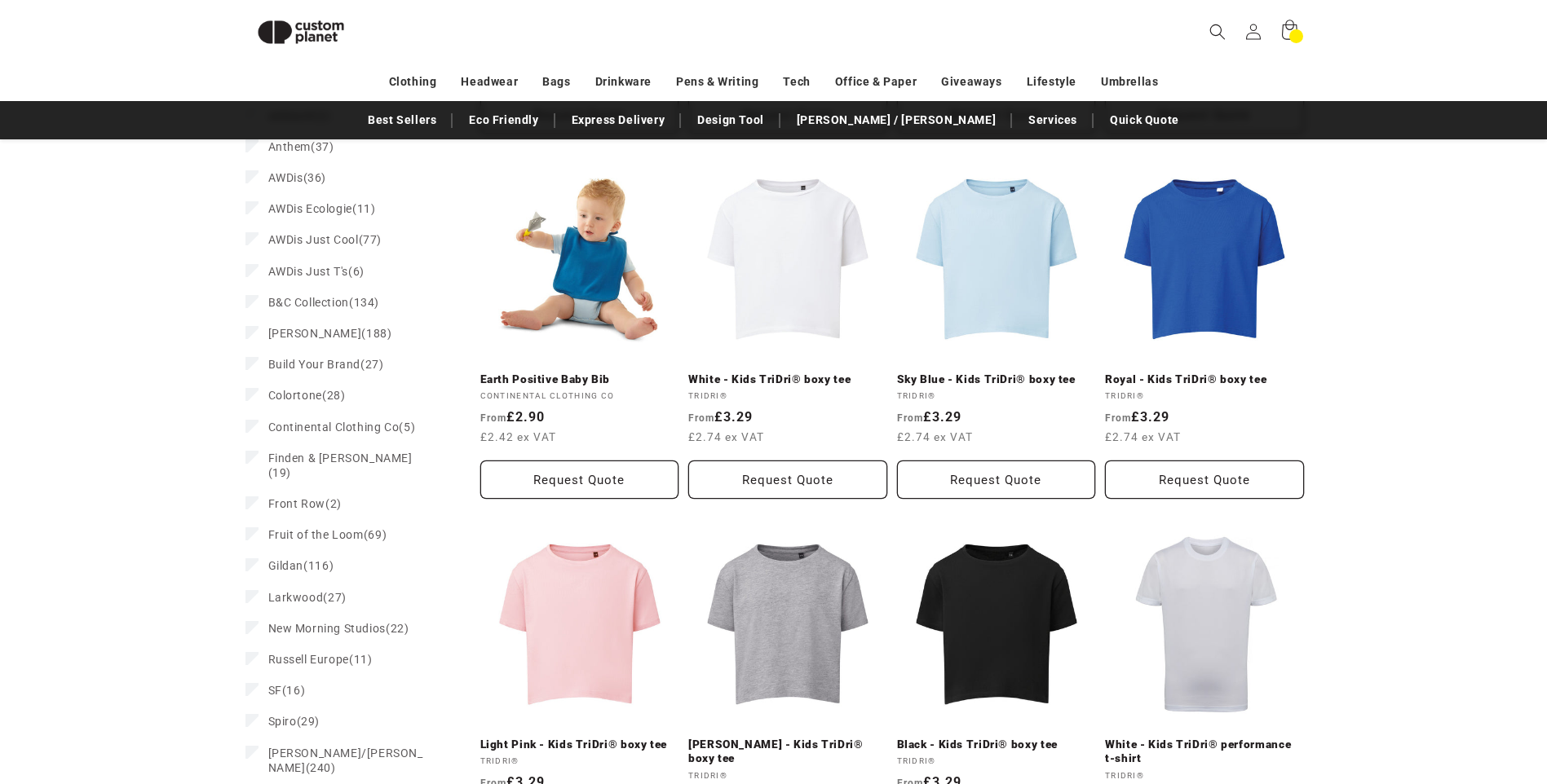
scroll to position [468, 0]
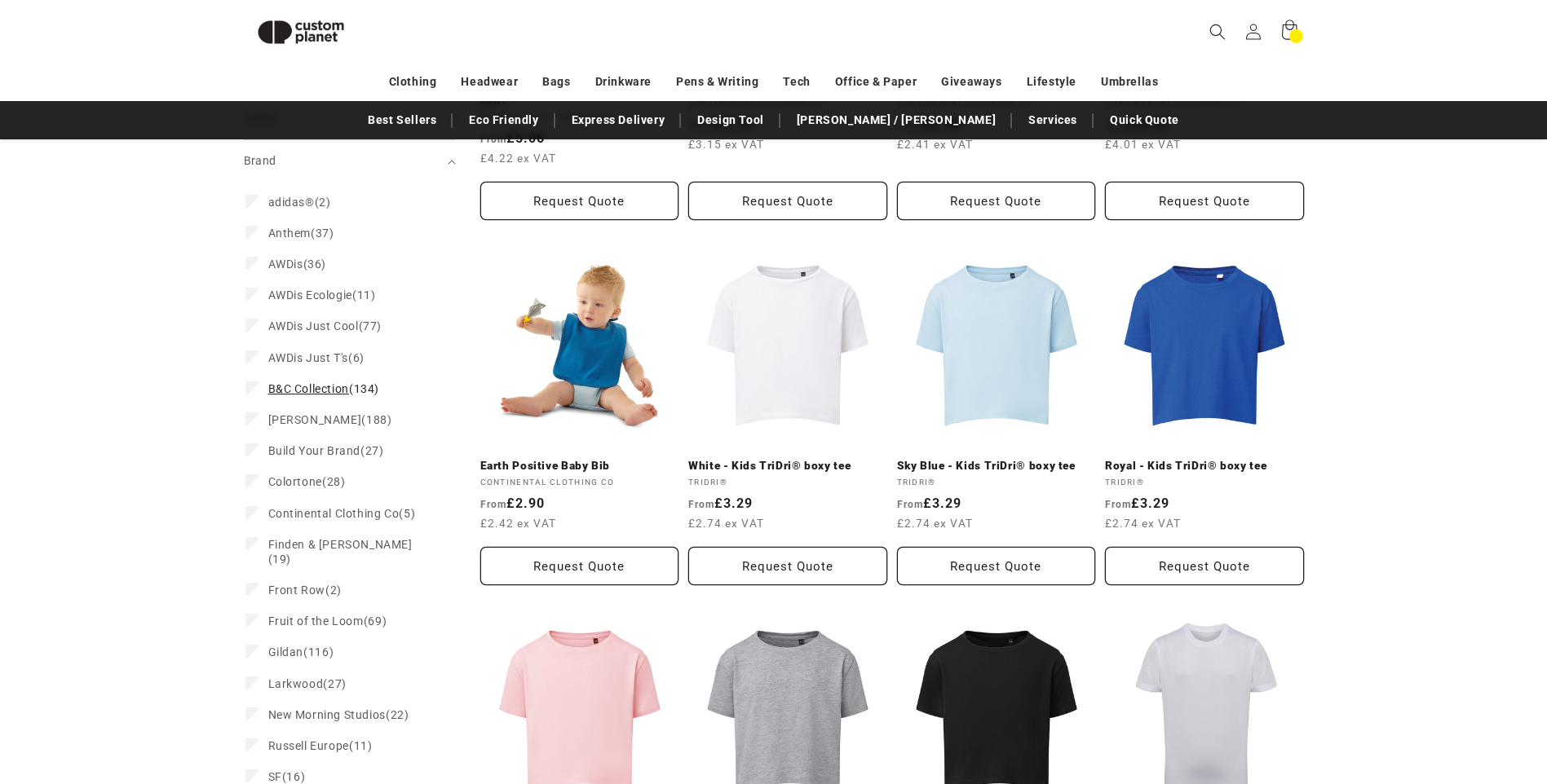
click at [327, 393] on span "B&C Collection" at bounding box center [309, 388] width 81 height 13
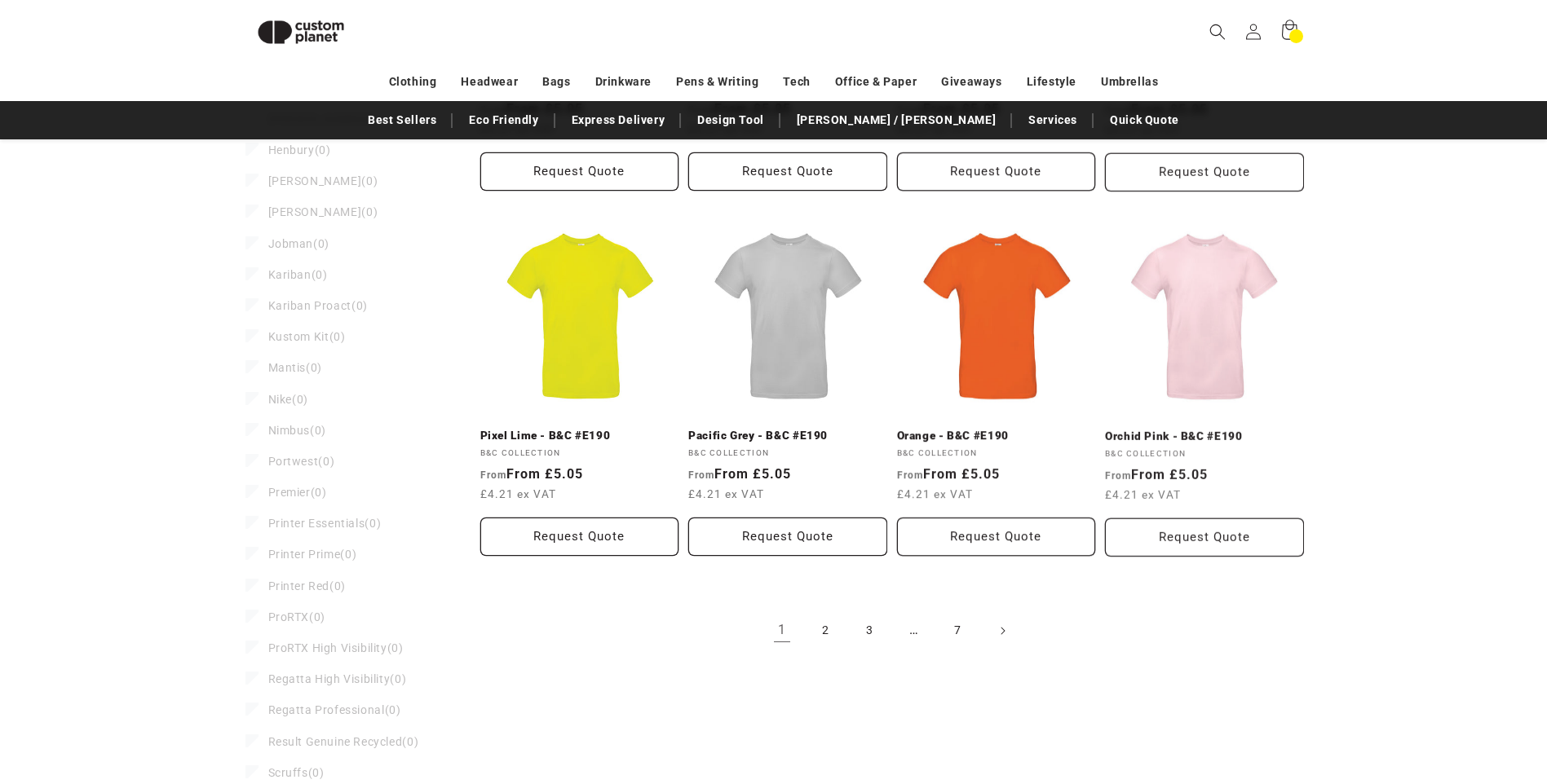
scroll to position [1724, 0]
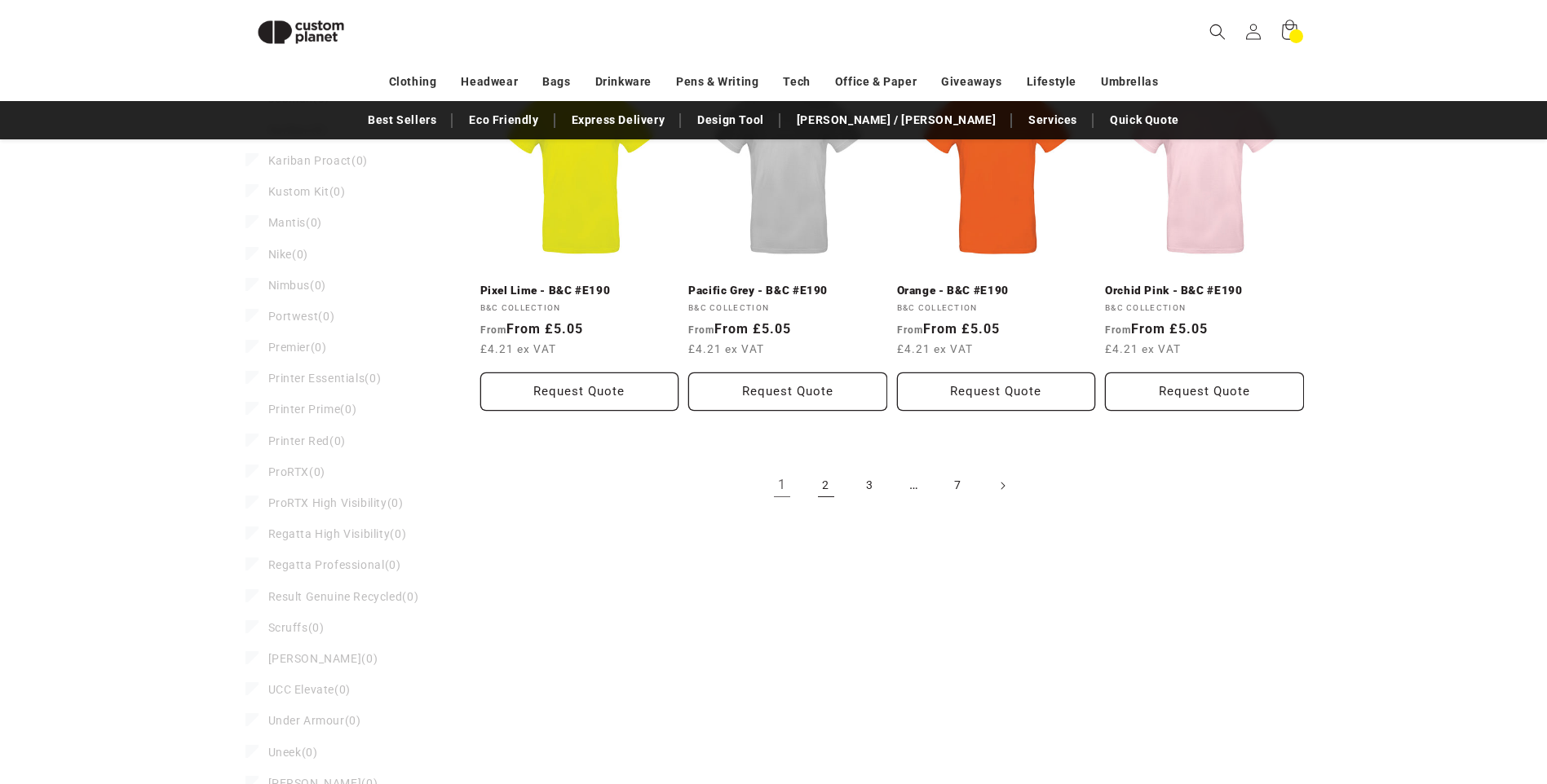
click at [824, 487] on link "2" at bounding box center [826, 485] width 36 height 36
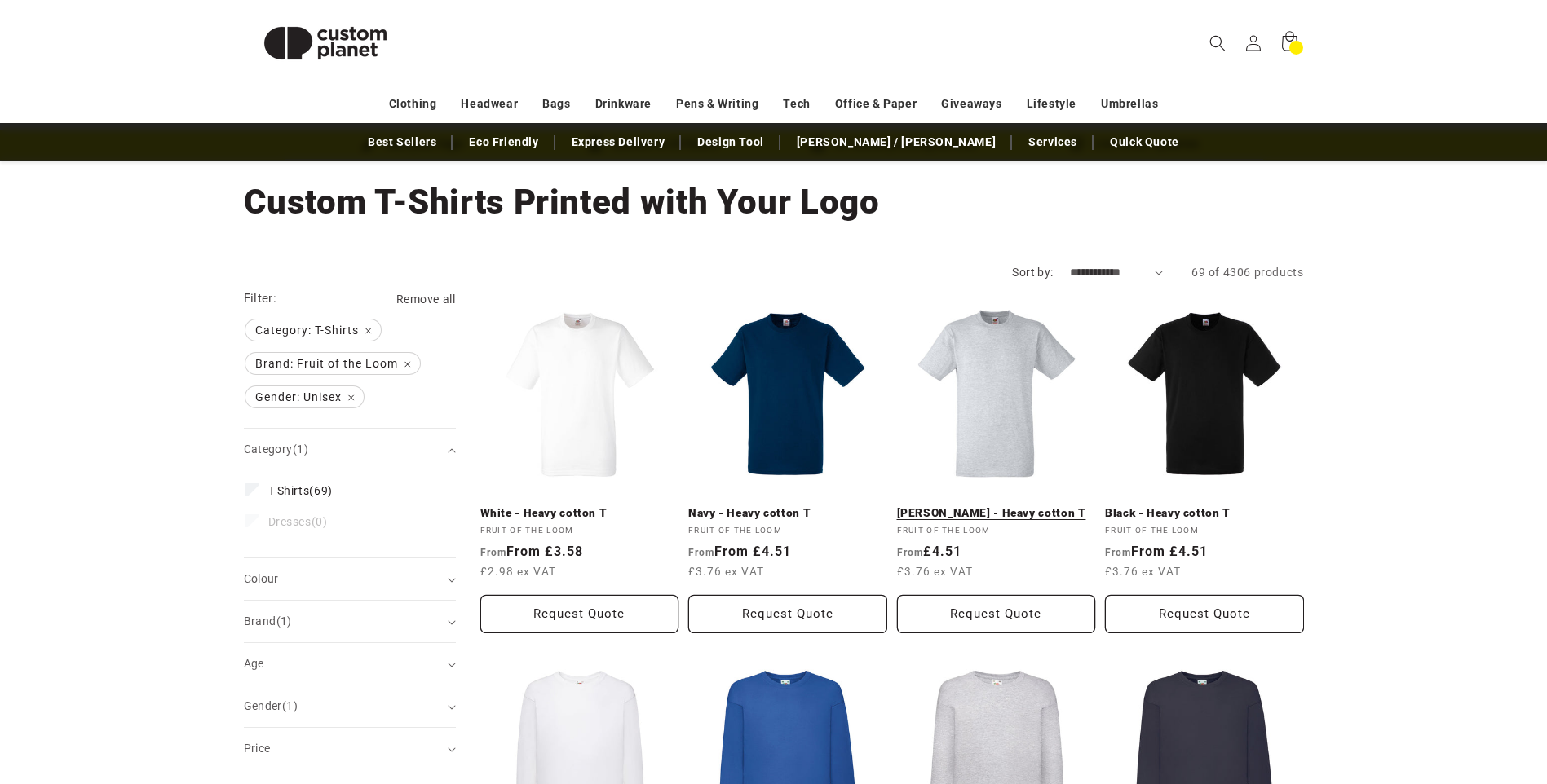
scroll to position [82, 0]
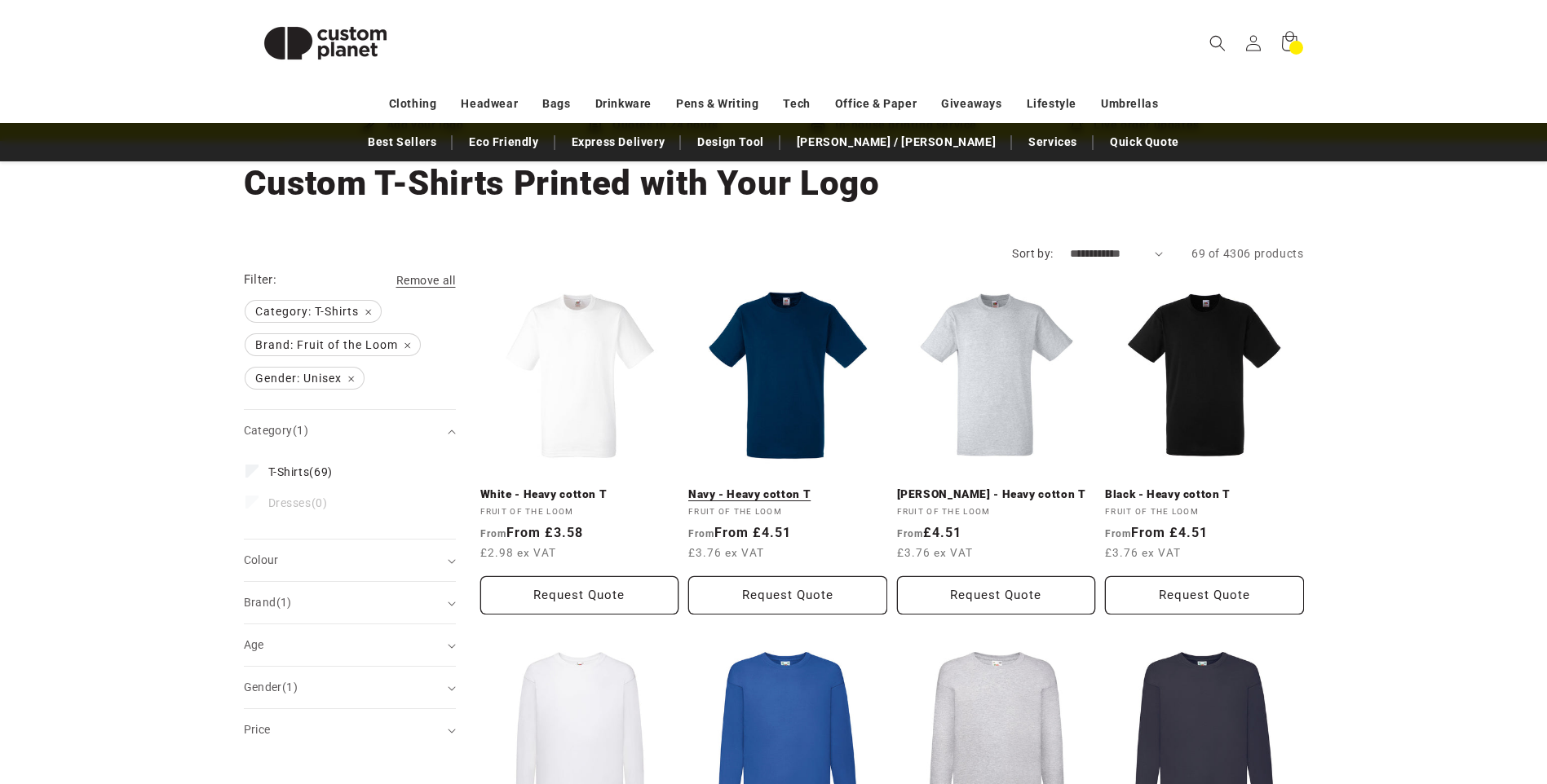
click at [797, 487] on link "Navy - Heavy cotton T" at bounding box center [787, 495] width 199 height 15
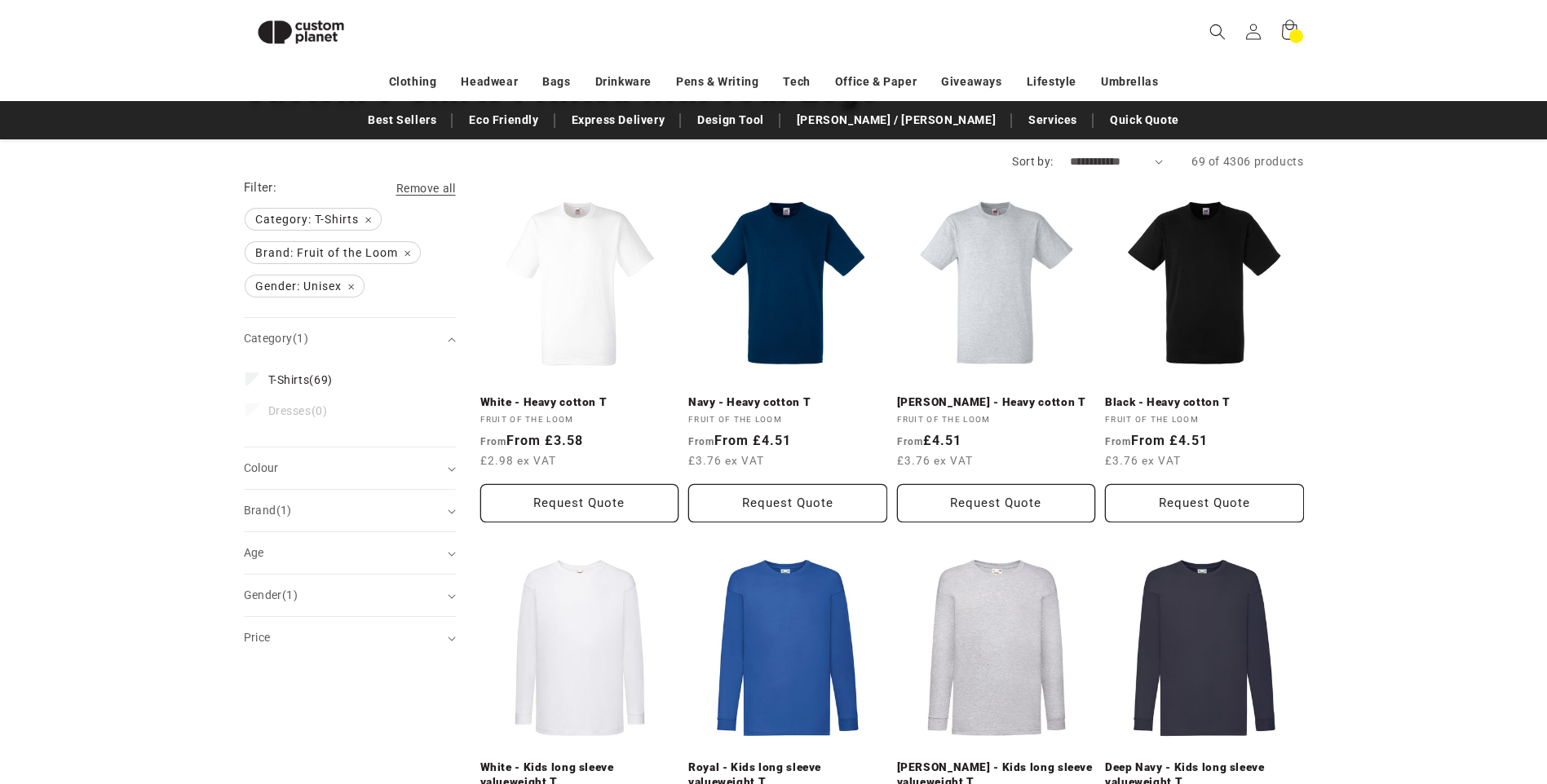
scroll to position [142, 0]
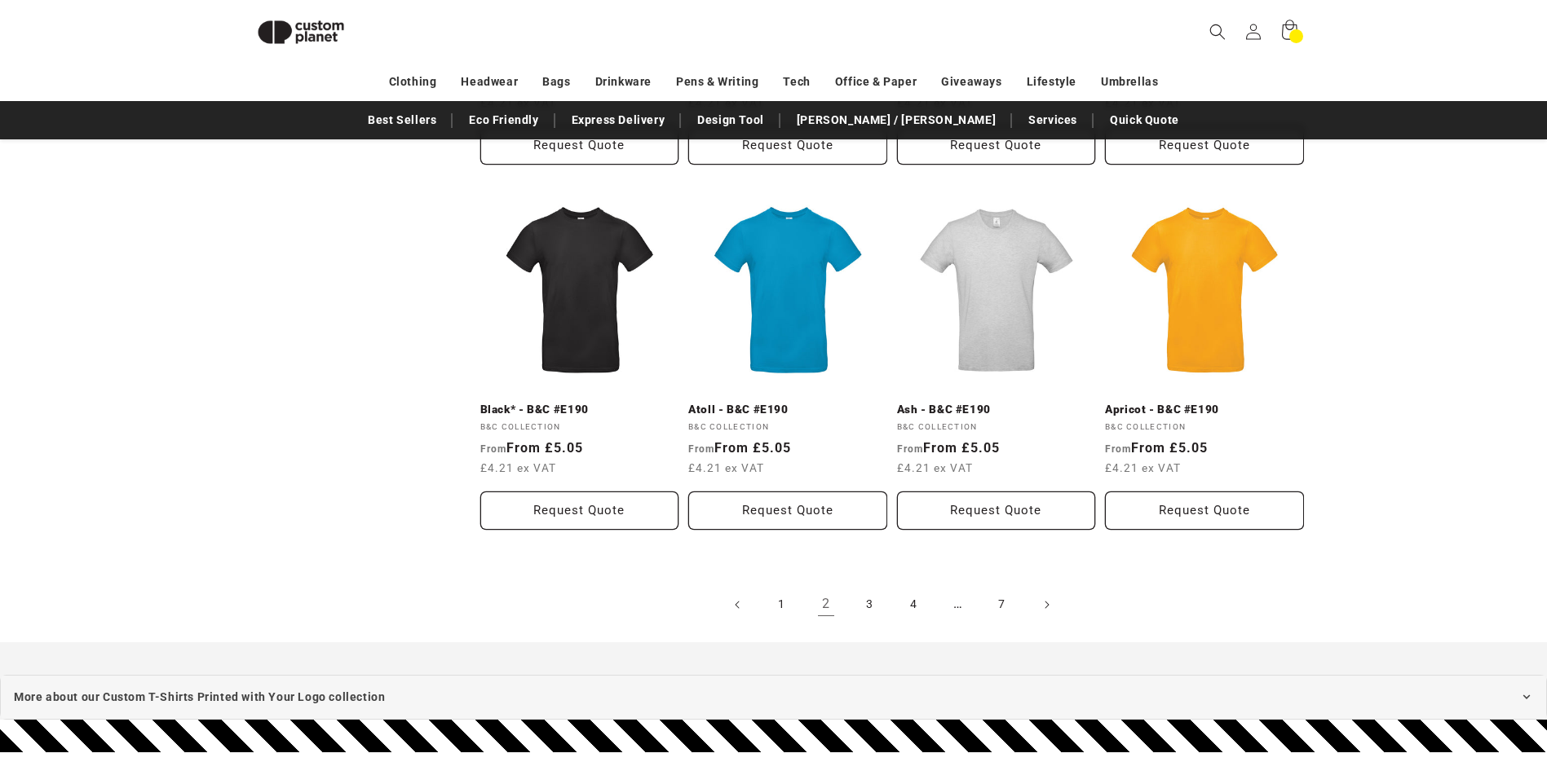
scroll to position [1607, 0]
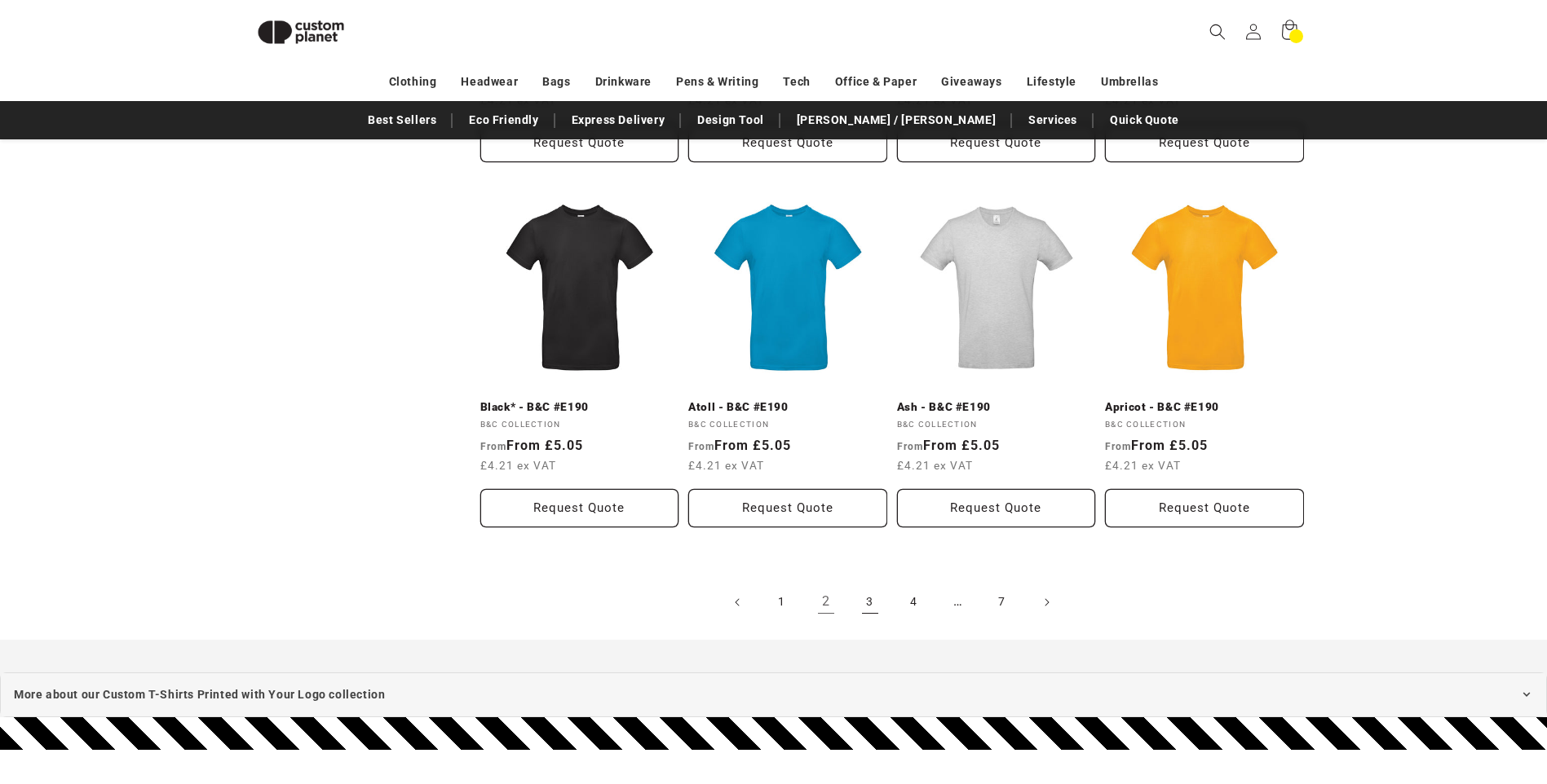
click at [872, 605] on link "3" at bounding box center [870, 602] width 36 height 36
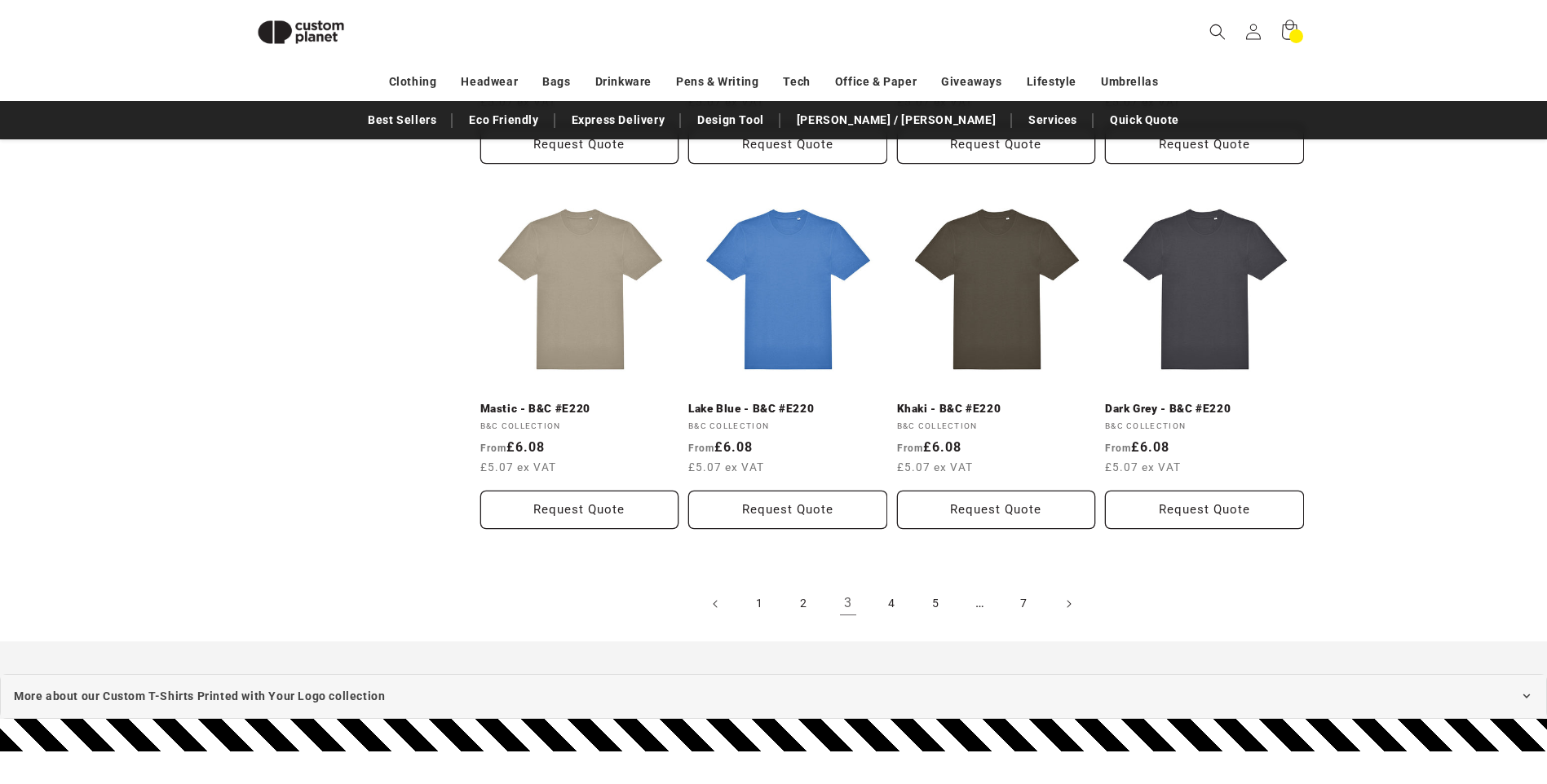
scroll to position [1608, 0]
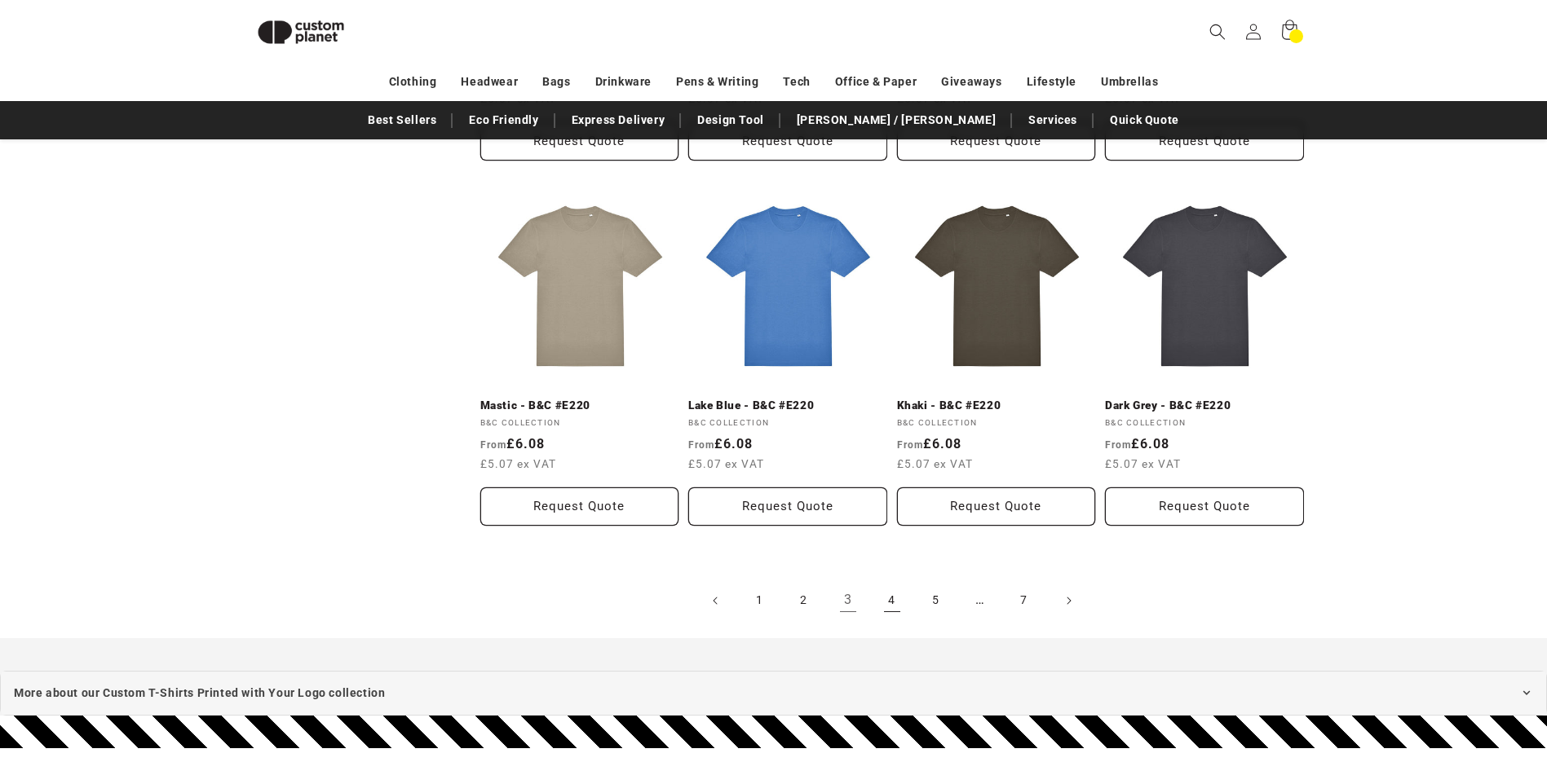
click at [892, 595] on link "4" at bounding box center [892, 600] width 36 height 36
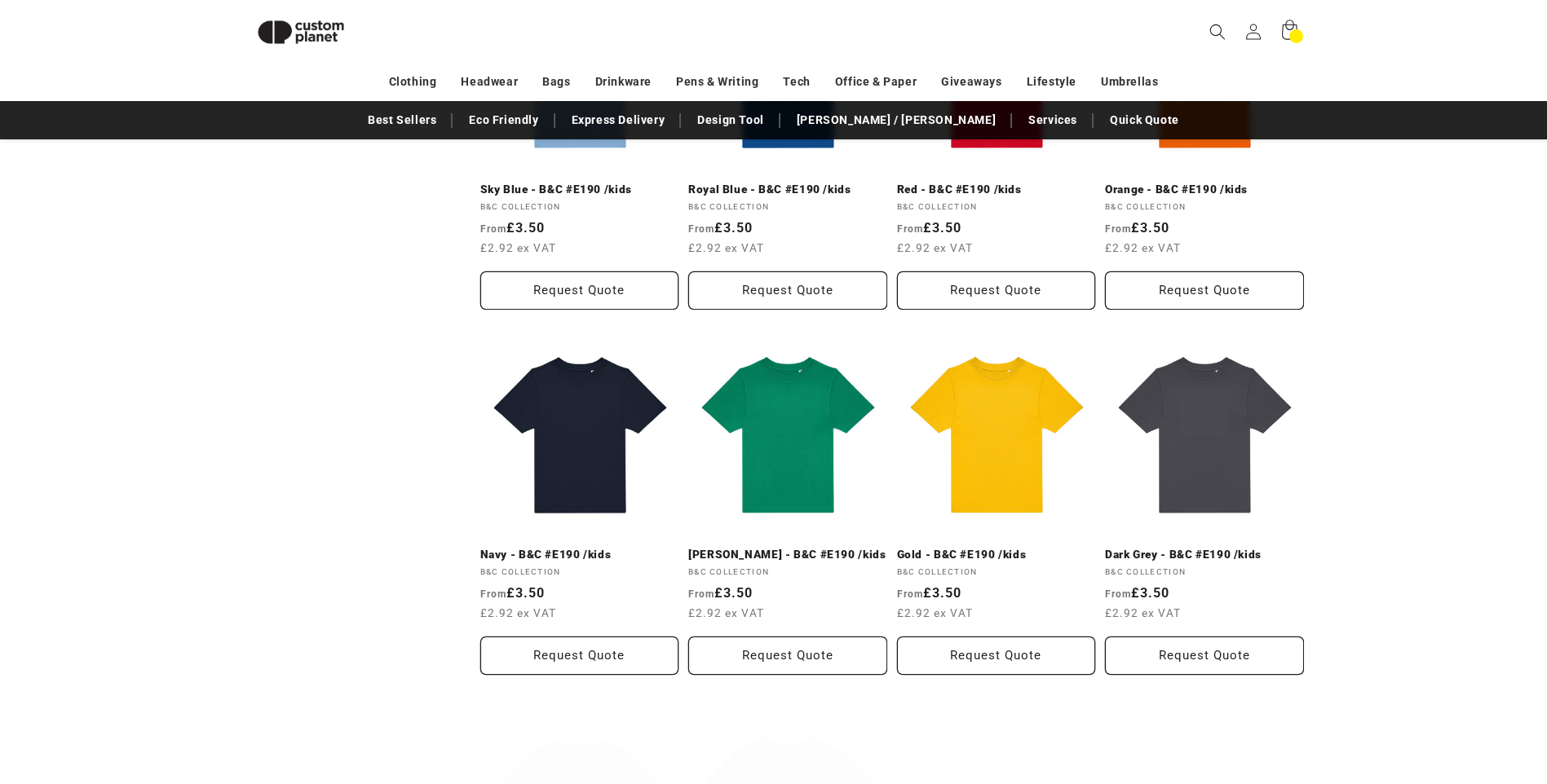
scroll to position [875, 0]
